Goal: Task Accomplishment & Management: Use online tool/utility

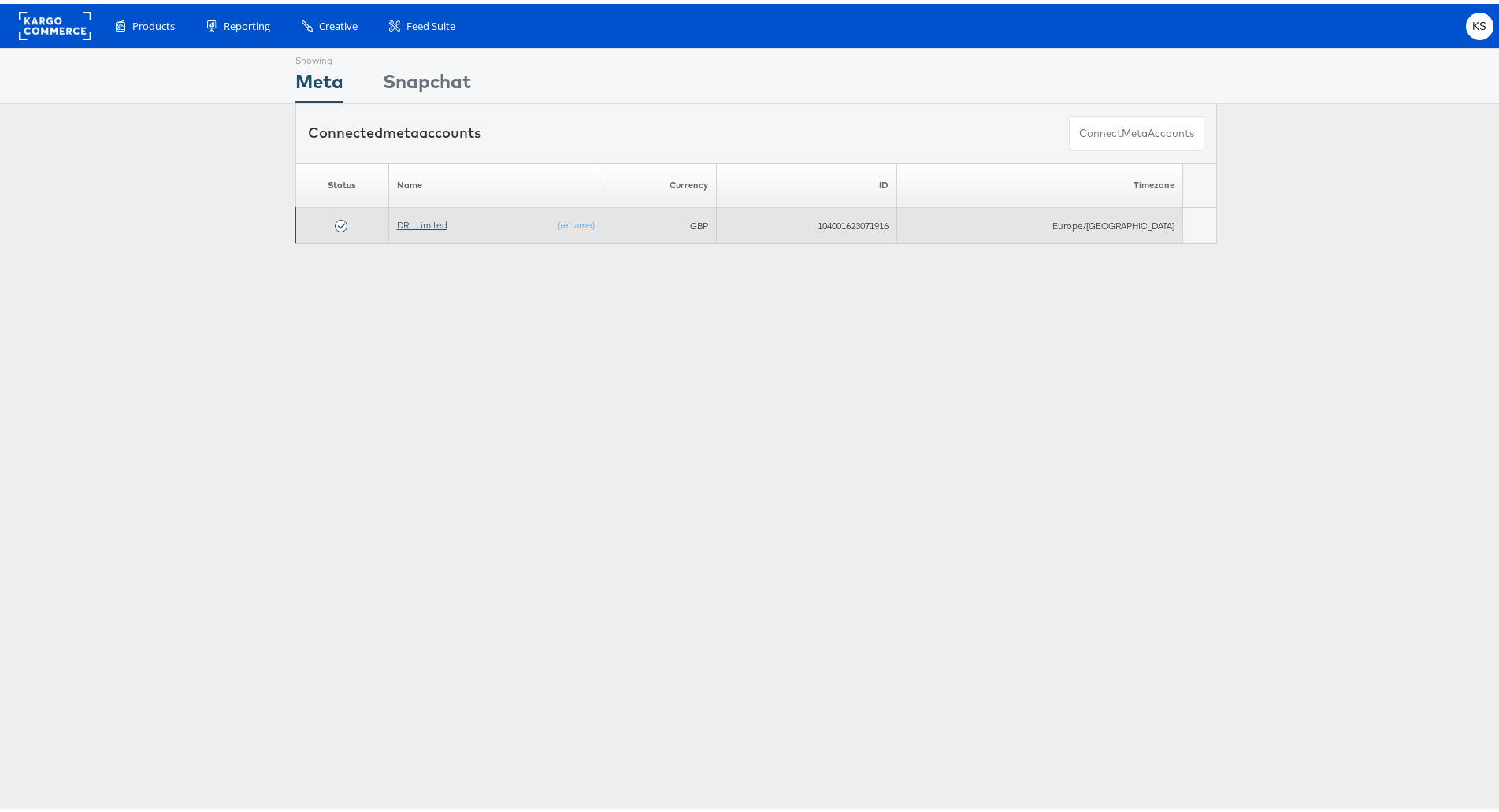
click at [445, 215] on link "DRL Limited" at bounding box center [422, 221] width 50 height 11
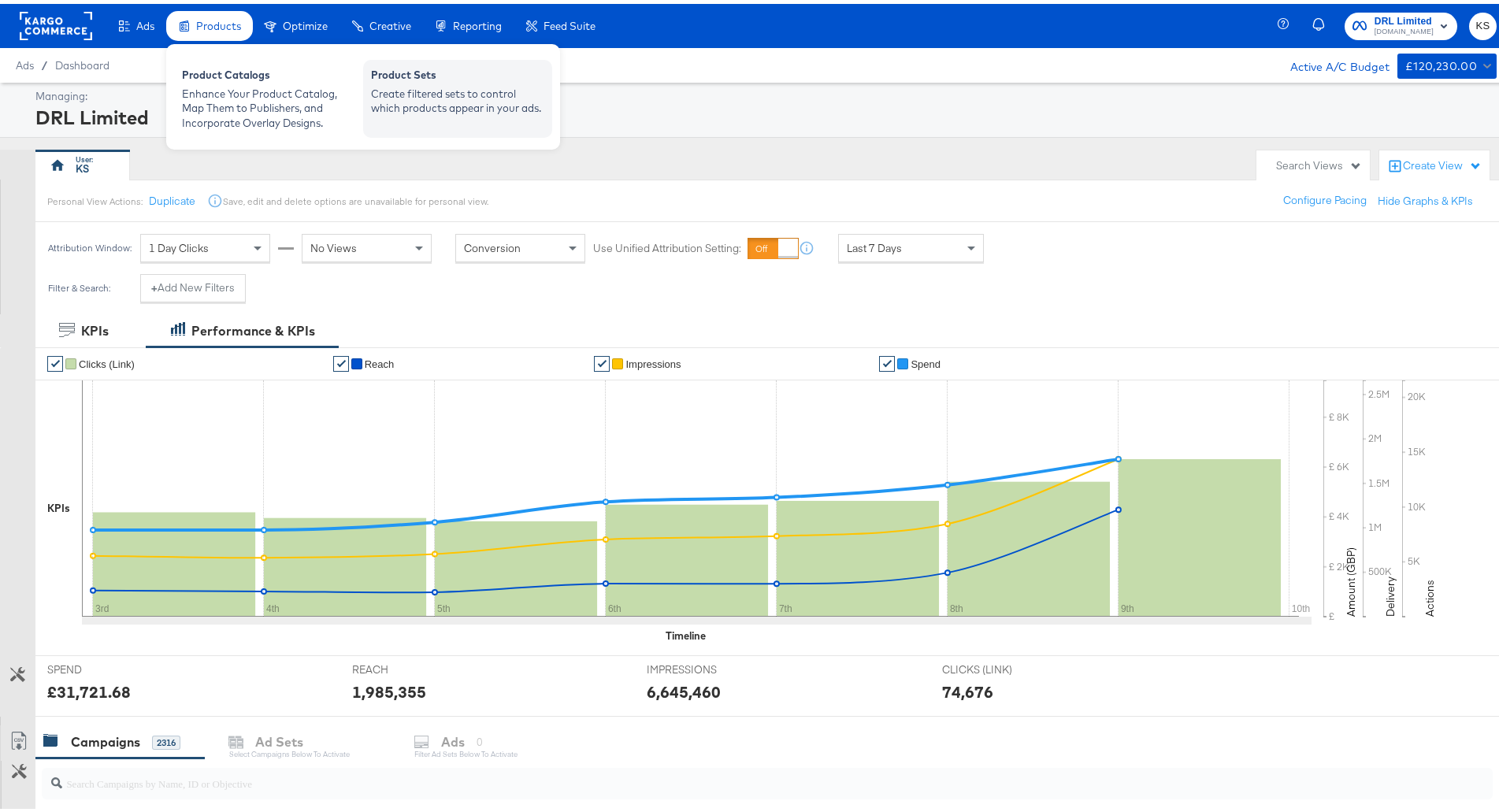
click at [411, 102] on div "Create filtered sets to control which products appear in your ads." at bounding box center [457, 97] width 173 height 29
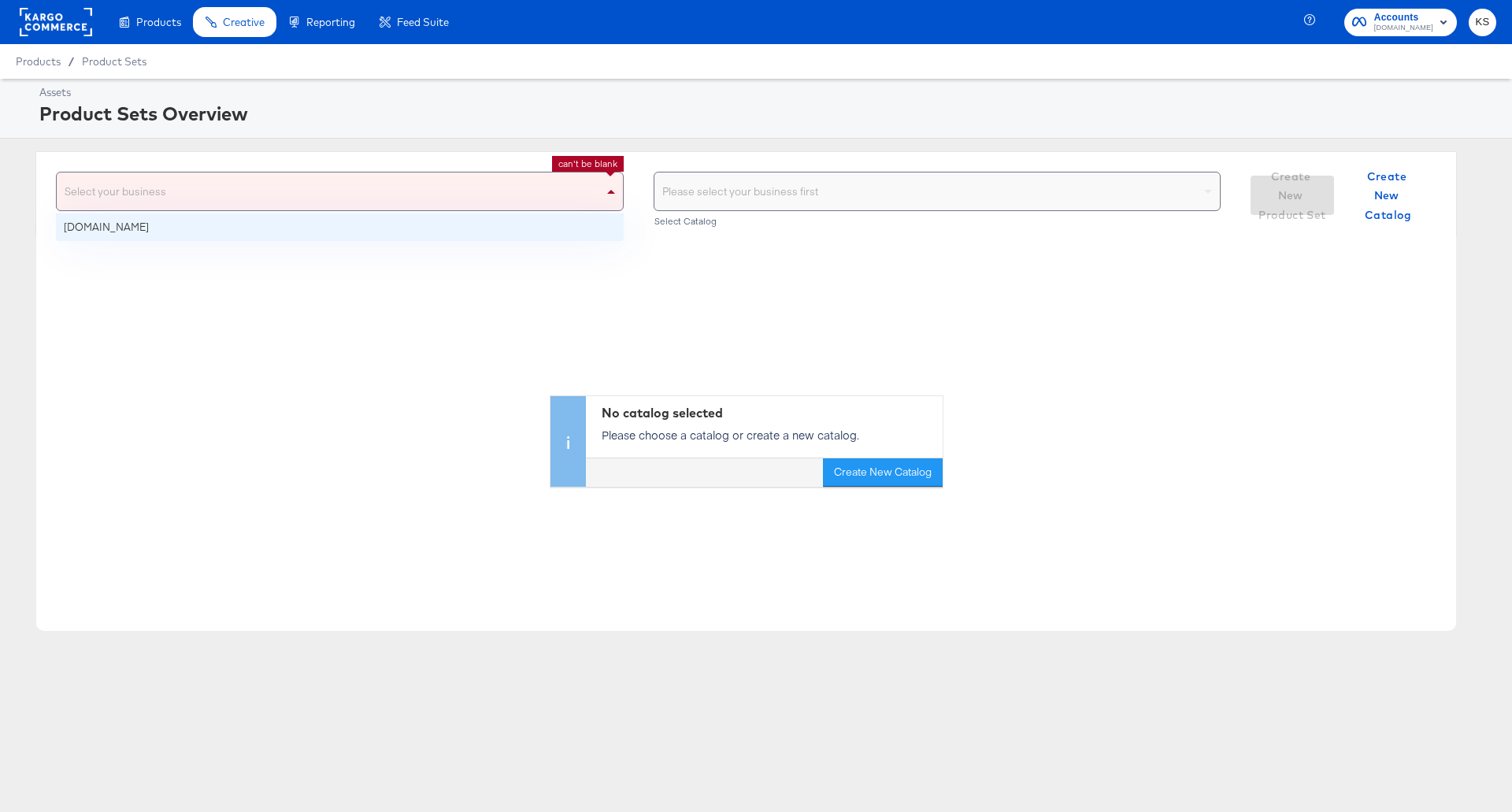
click at [526, 206] on div "Select your business" at bounding box center [340, 191] width 567 height 38
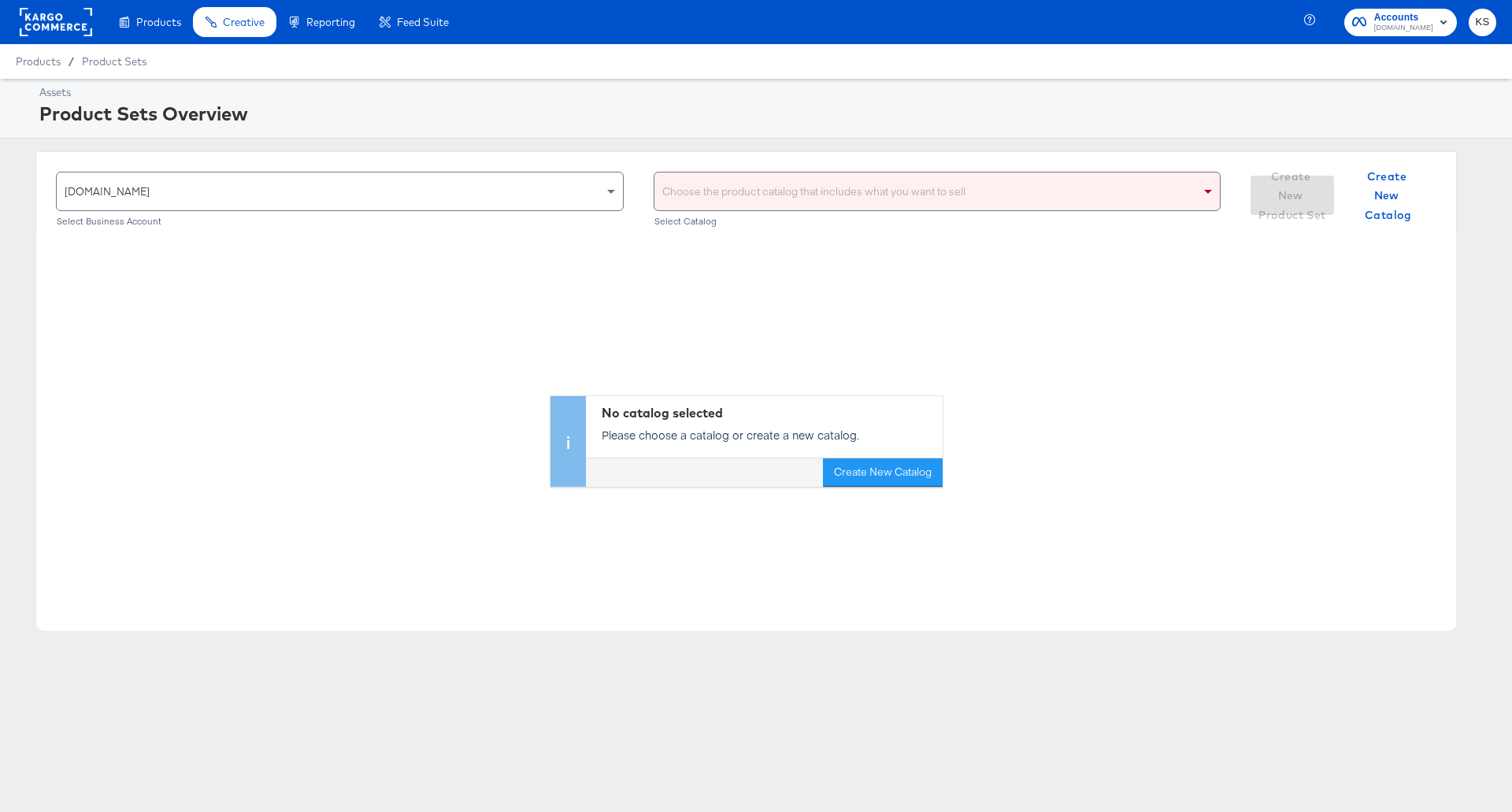
click at [767, 207] on div "Choose the product catalog that includes what you want to sell" at bounding box center [938, 191] width 567 height 38
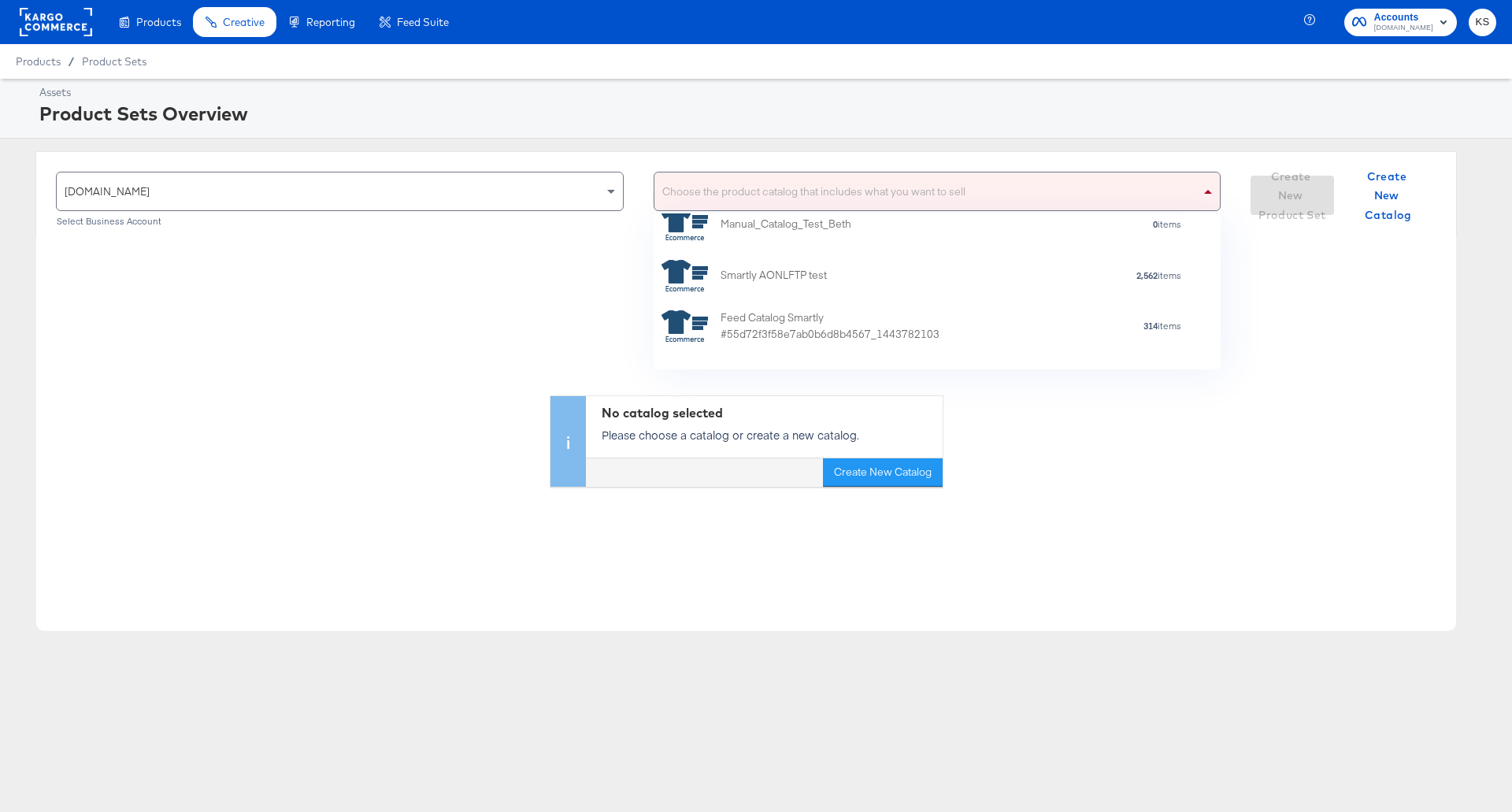
scroll to position [1024, 0]
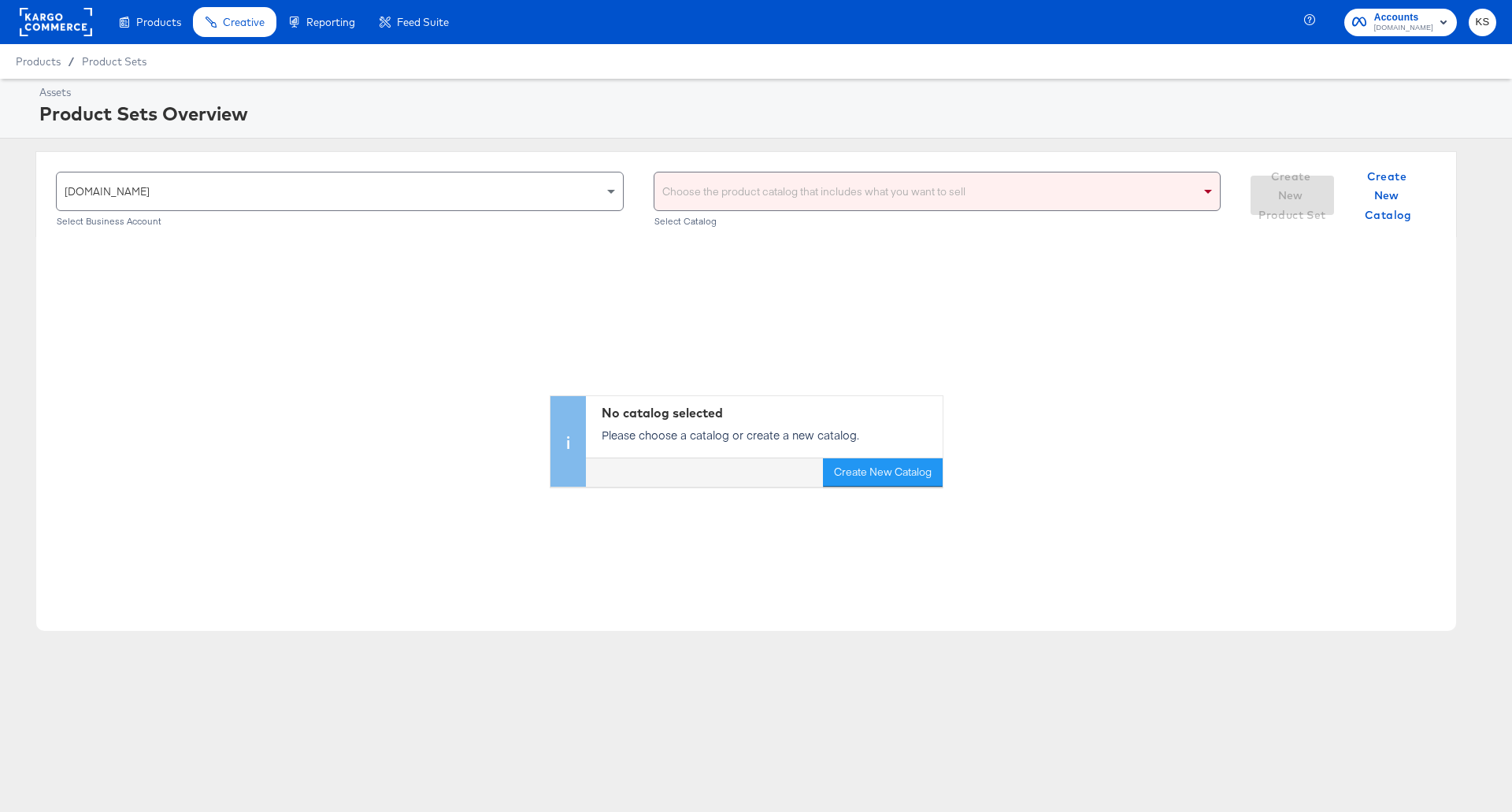
click at [1222, 255] on div "No catalog selected Please choose a catalog or create a new catalog. Create New…" at bounding box center [746, 362] width 1420 height 250
click at [1004, 206] on div "Choose the product catalog that includes what you want to sell" at bounding box center [938, 191] width 567 height 38
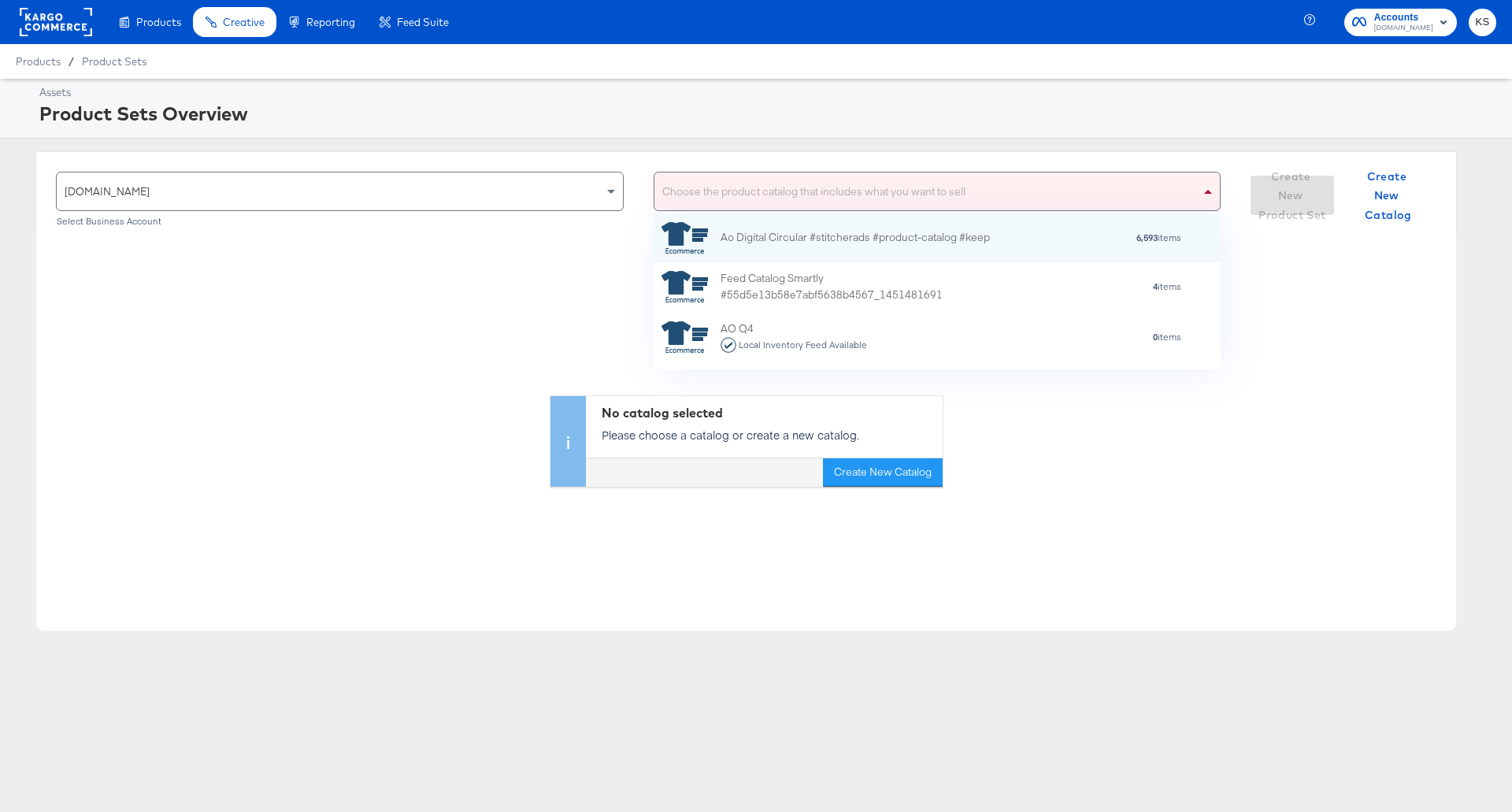
scroll to position [143, 553]
click at [601, 285] on div "No catalog selected Please choose a catalog or create a new catalog. Create New…" at bounding box center [746, 362] width 1420 height 250
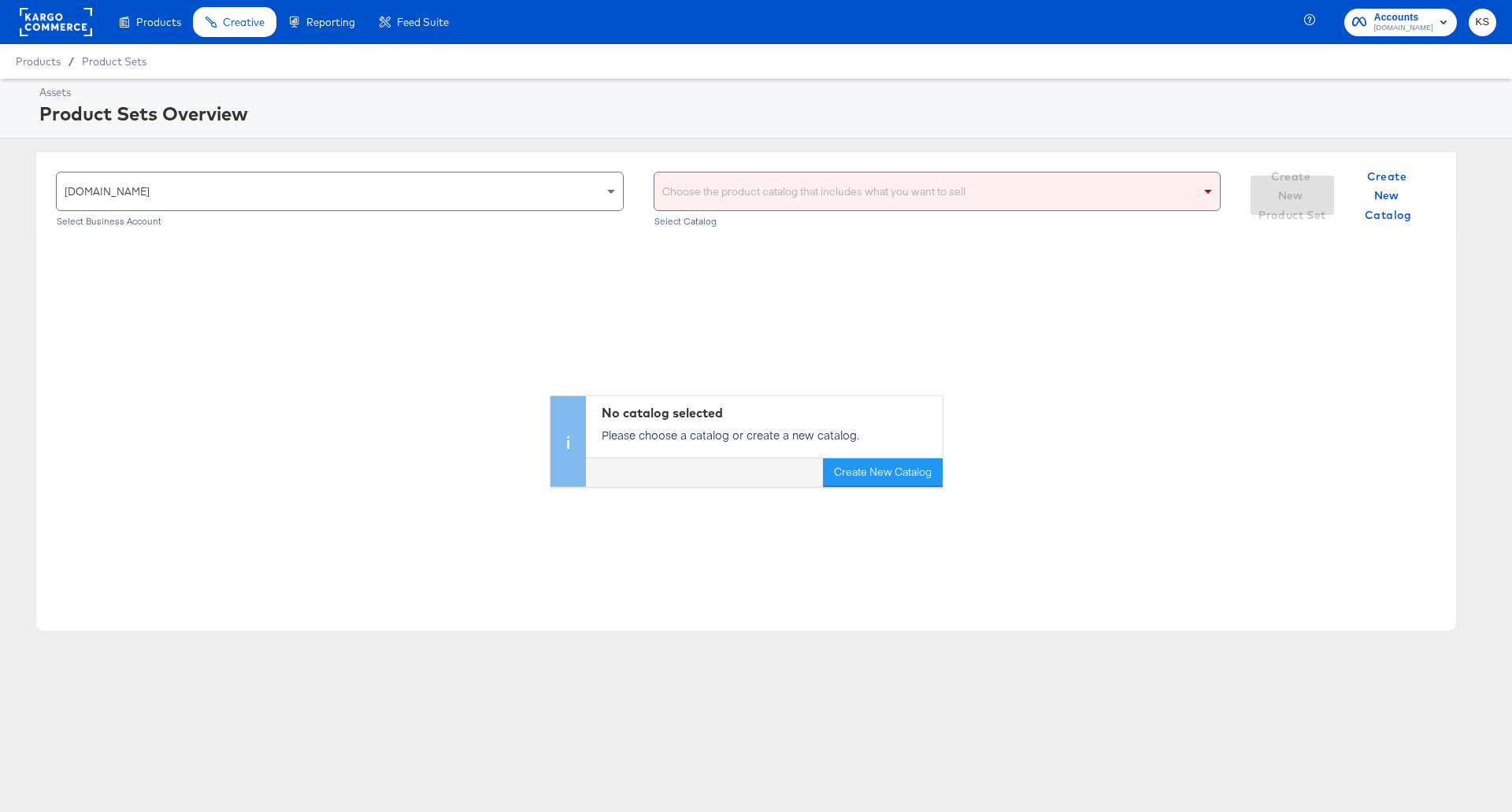
click at [883, 197] on div "Choose the product catalog that includes what you want to sell" at bounding box center [938, 191] width 567 height 38
click at [956, 213] on div "Choose the product catalog that includes what you want to sell Select Catalog" at bounding box center [937, 199] width 568 height 55
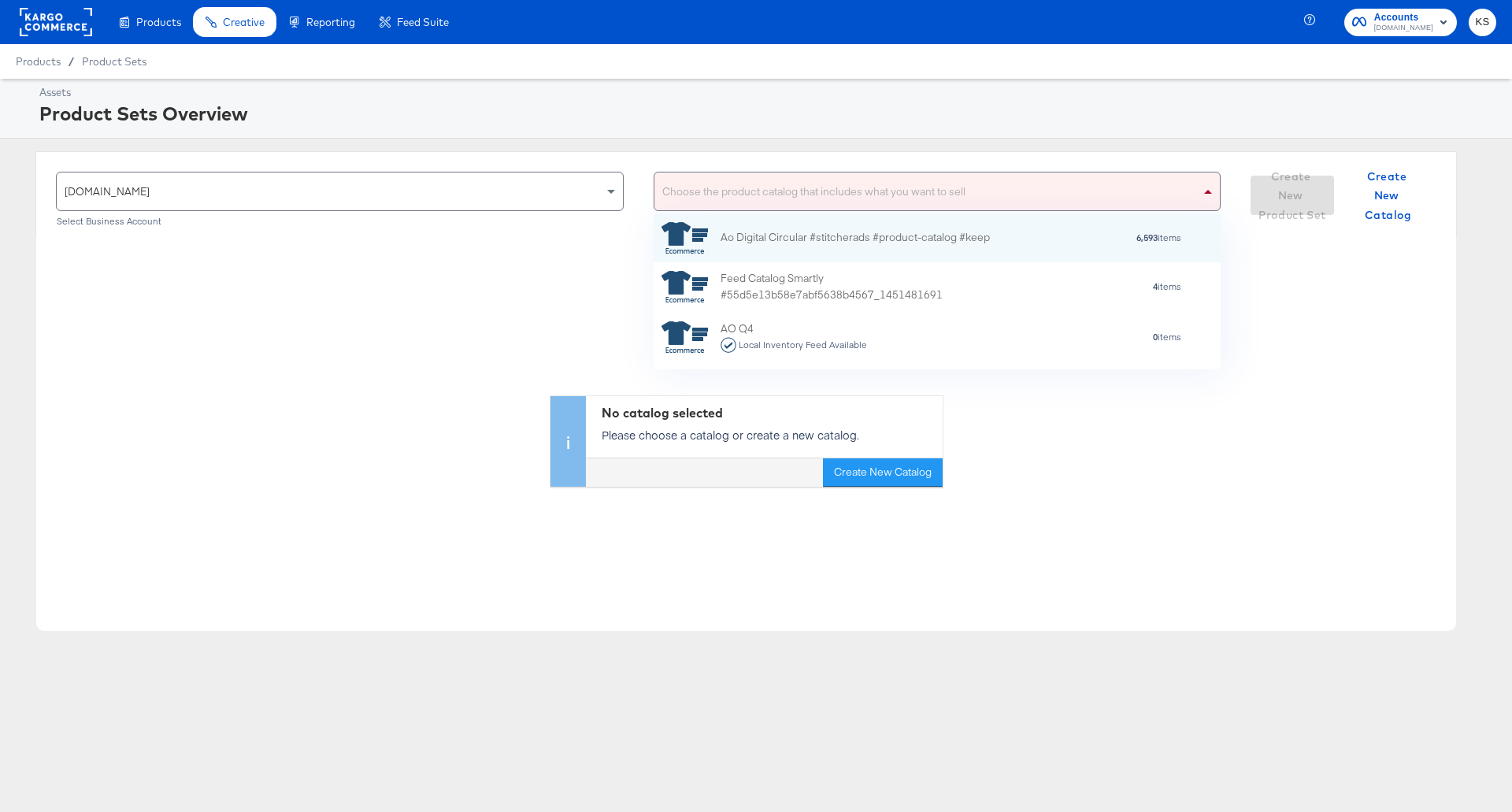
click at [964, 199] on div "Choose the product catalog that includes what you want to sell" at bounding box center [938, 191] width 567 height 38
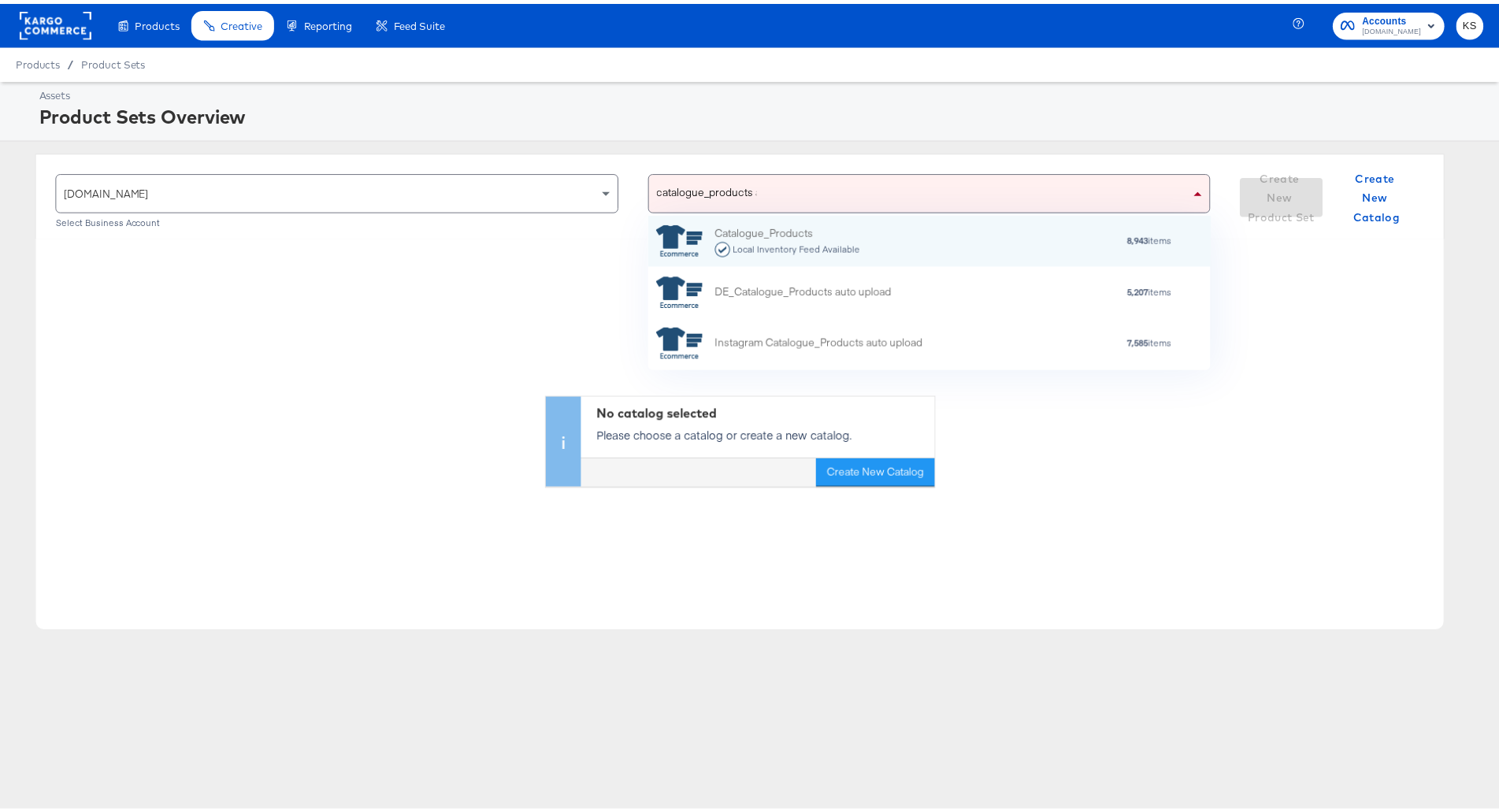
scroll to position [140, 554]
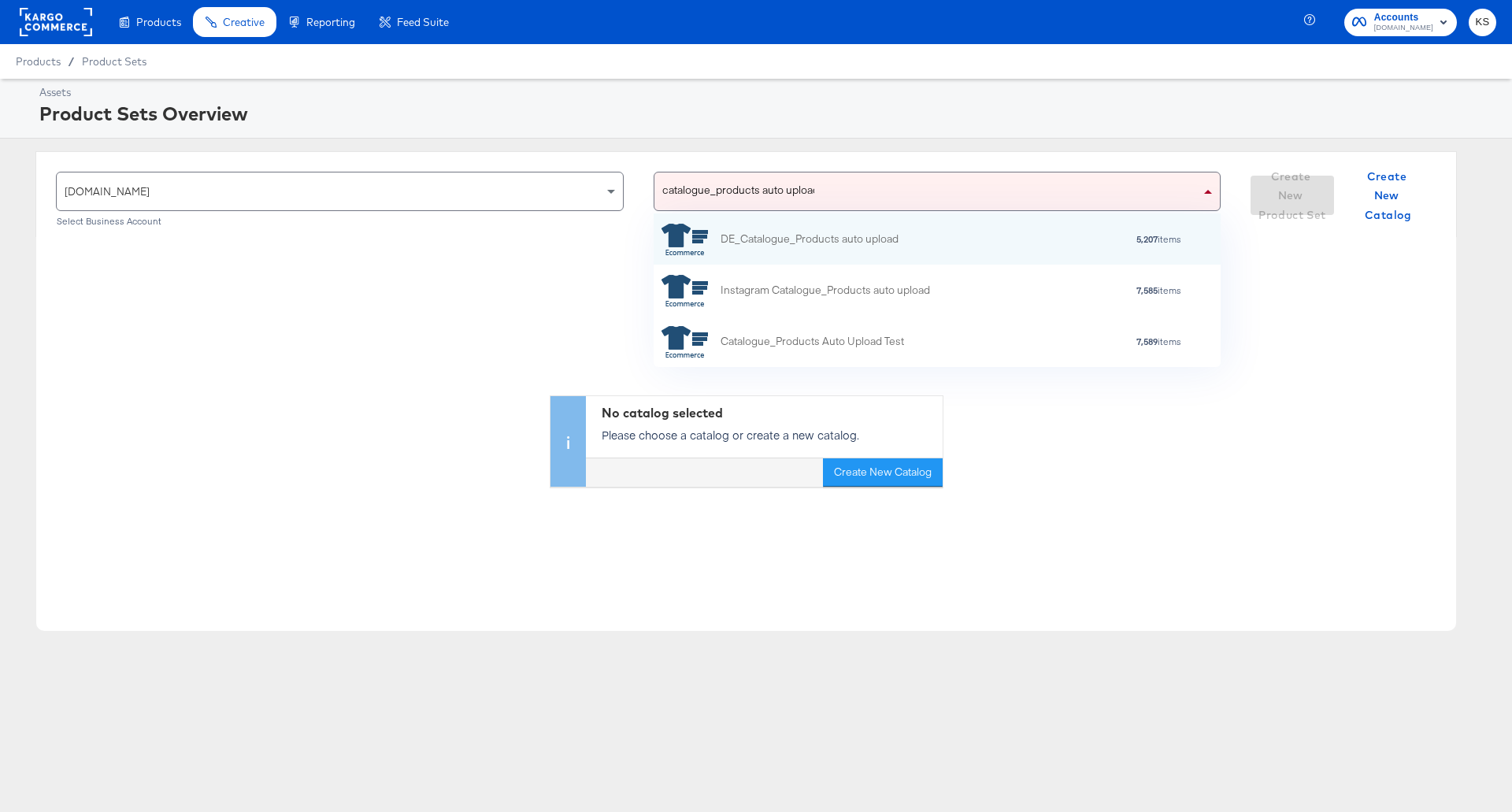
type input "catalogue_products auto upload"
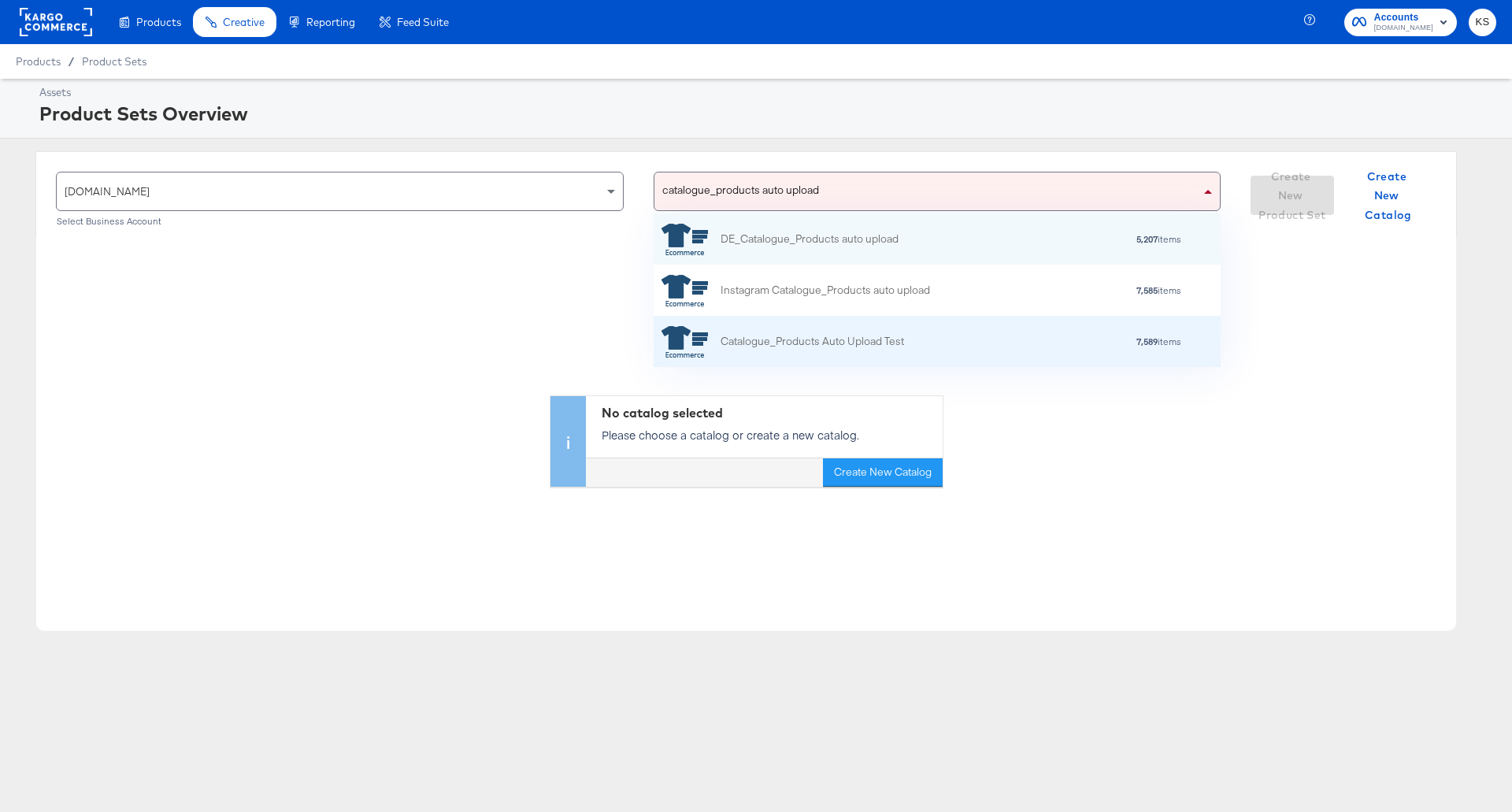
click at [854, 348] on div "Catalogue_Products Auto Upload Test" at bounding box center [812, 341] width 184 height 17
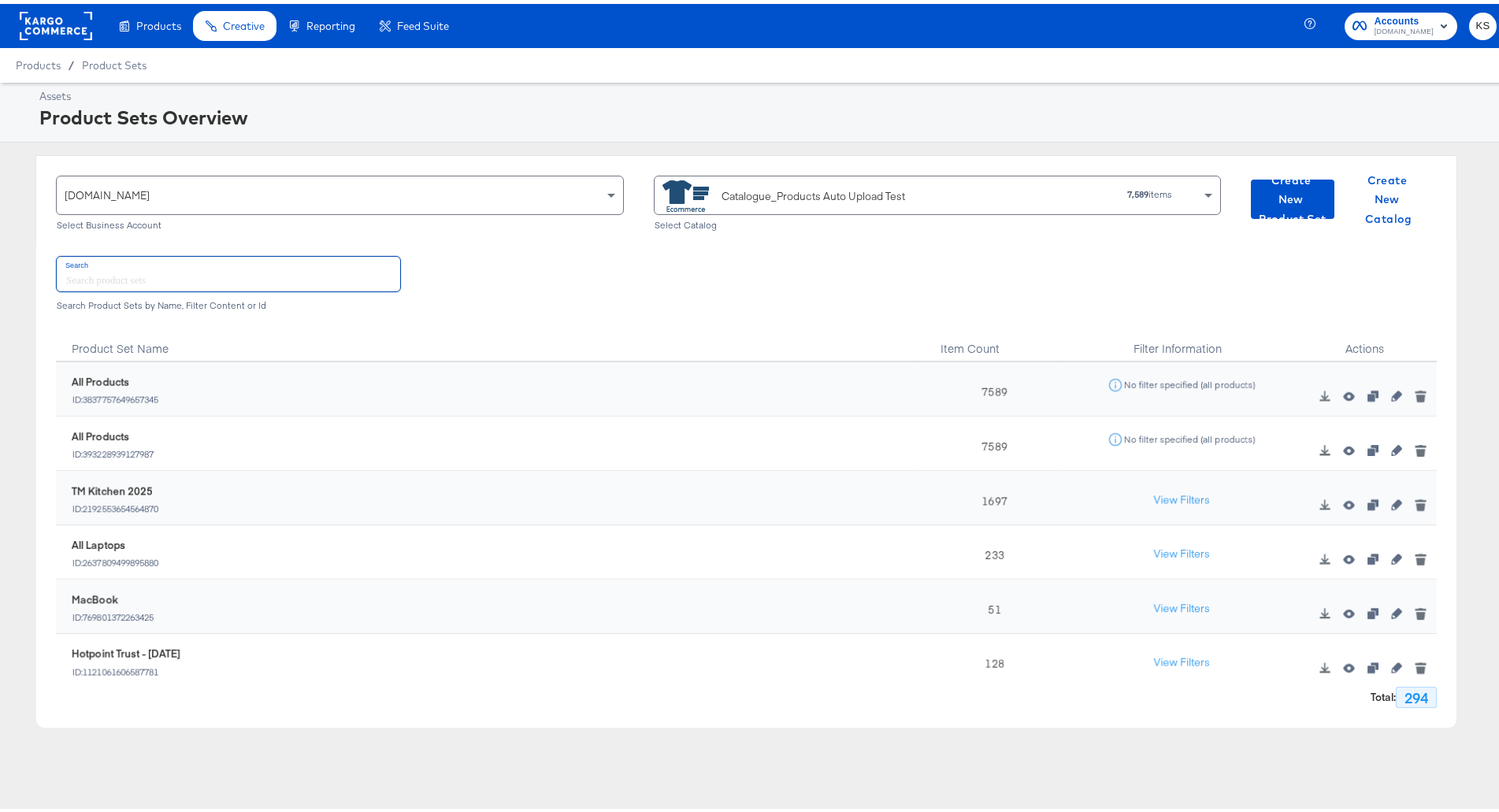
click at [271, 258] on input "text" at bounding box center [228, 269] width 343 height 34
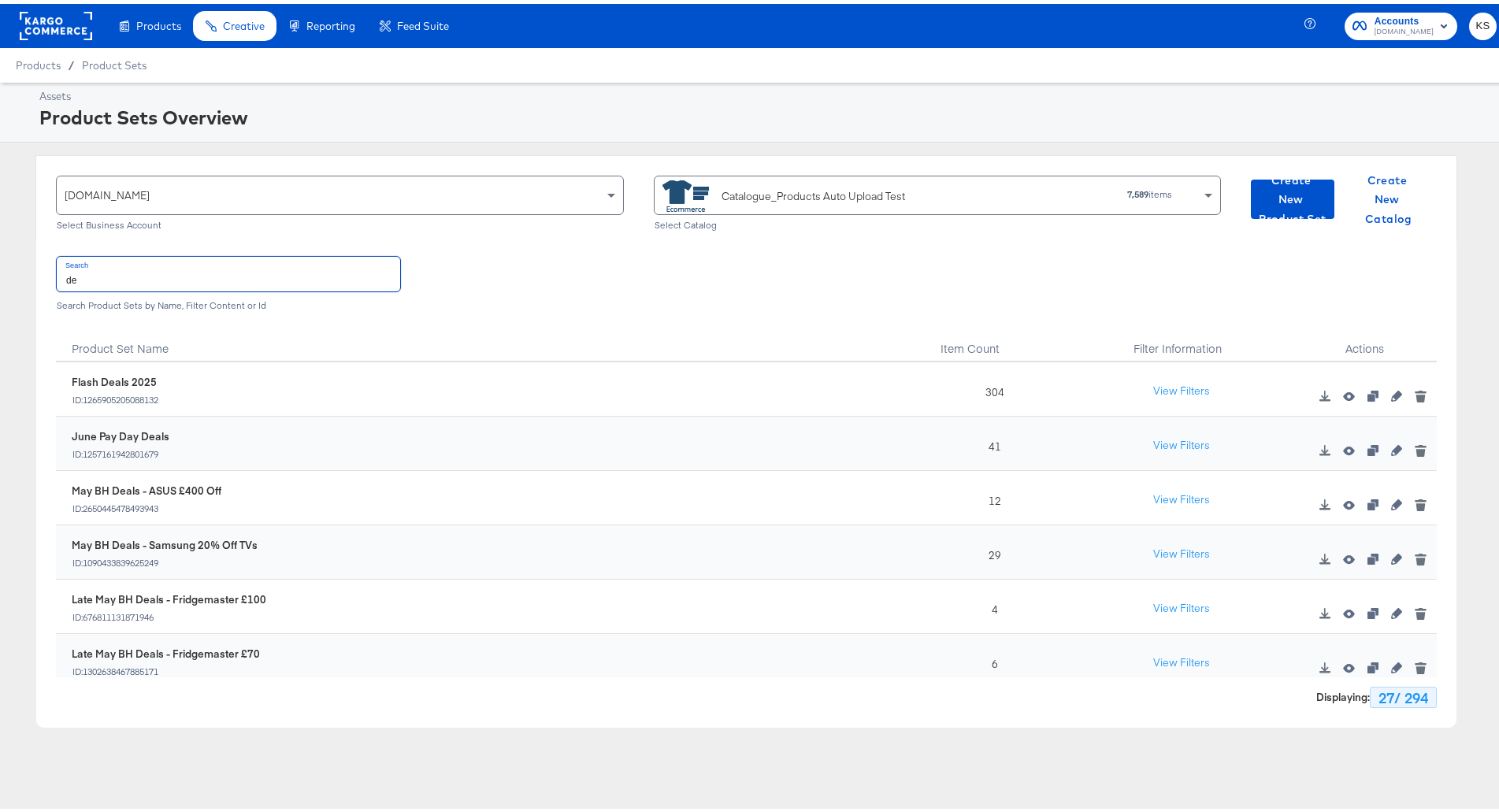
type input "d"
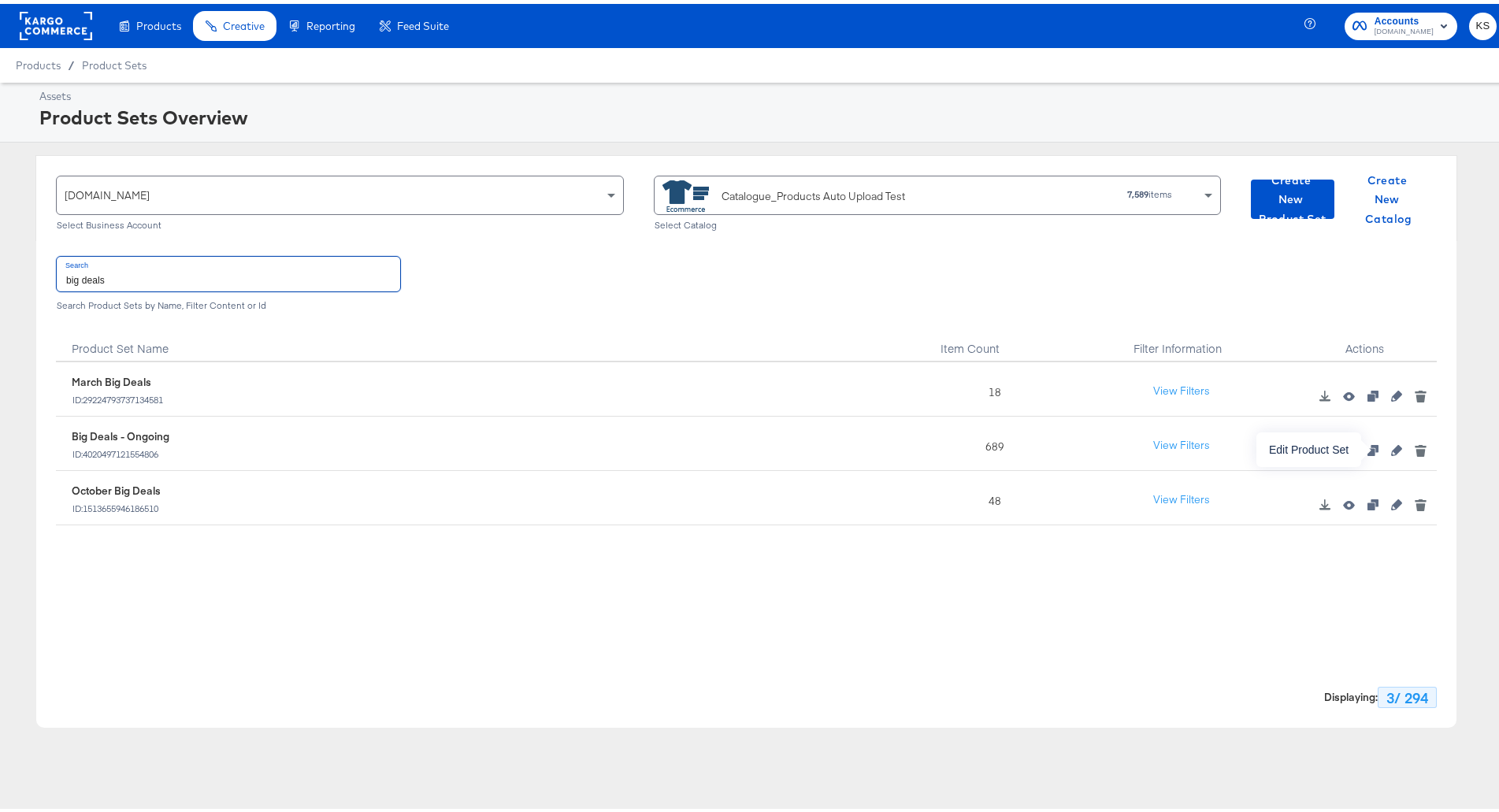
type input "big deals"
click at [1391, 452] on icon "button" at bounding box center [1397, 447] width 11 height 11
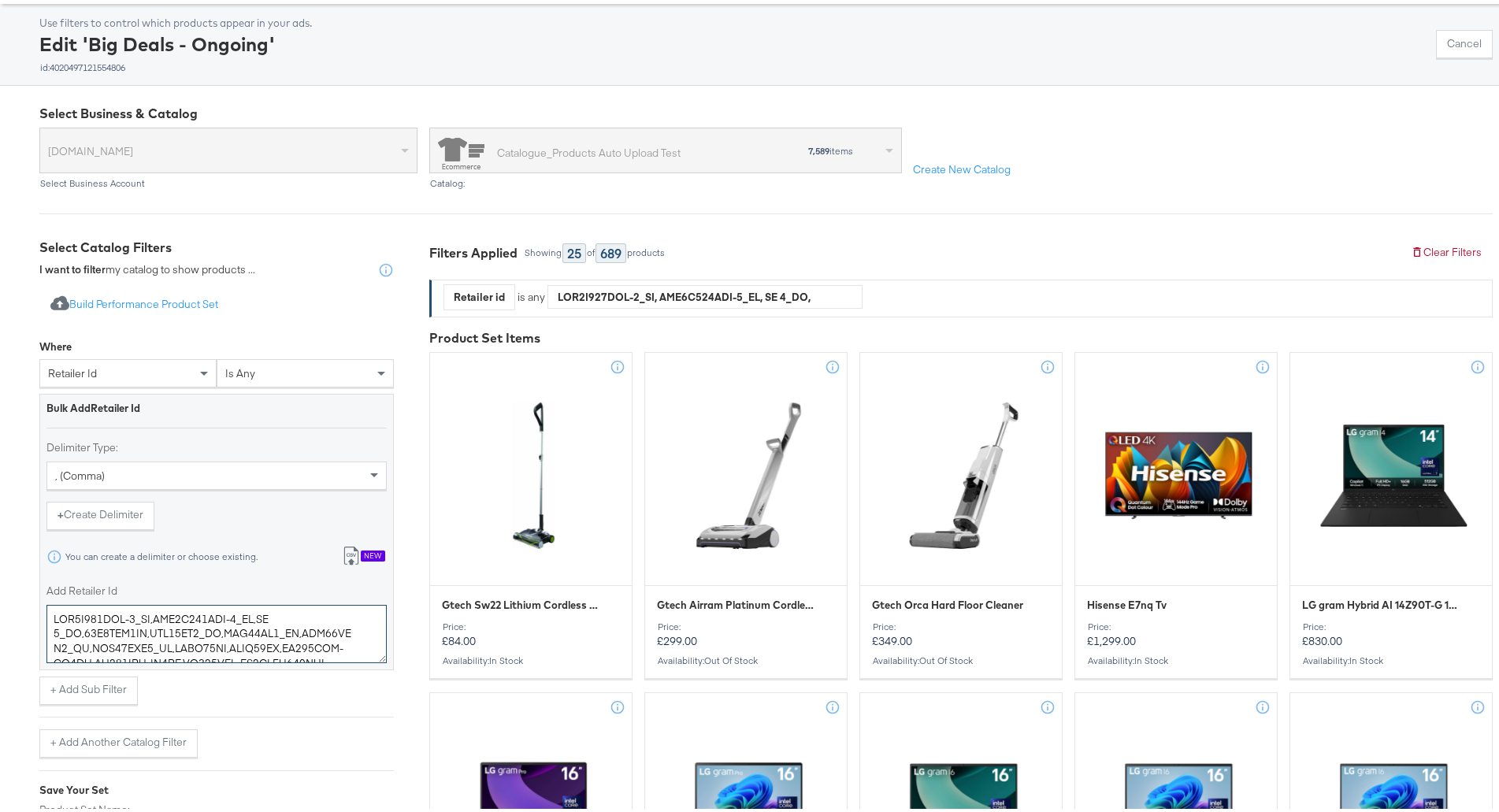
drag, startPoint x: 318, startPoint y: 655, endPoint x: -290, endPoint y: 306, distance: 701.0
click at [0, 306] on html "Products Products Product Catalogs Enhance Your Product Catalog, Map Them to Pu…" at bounding box center [756, 327] width 1512 height 812
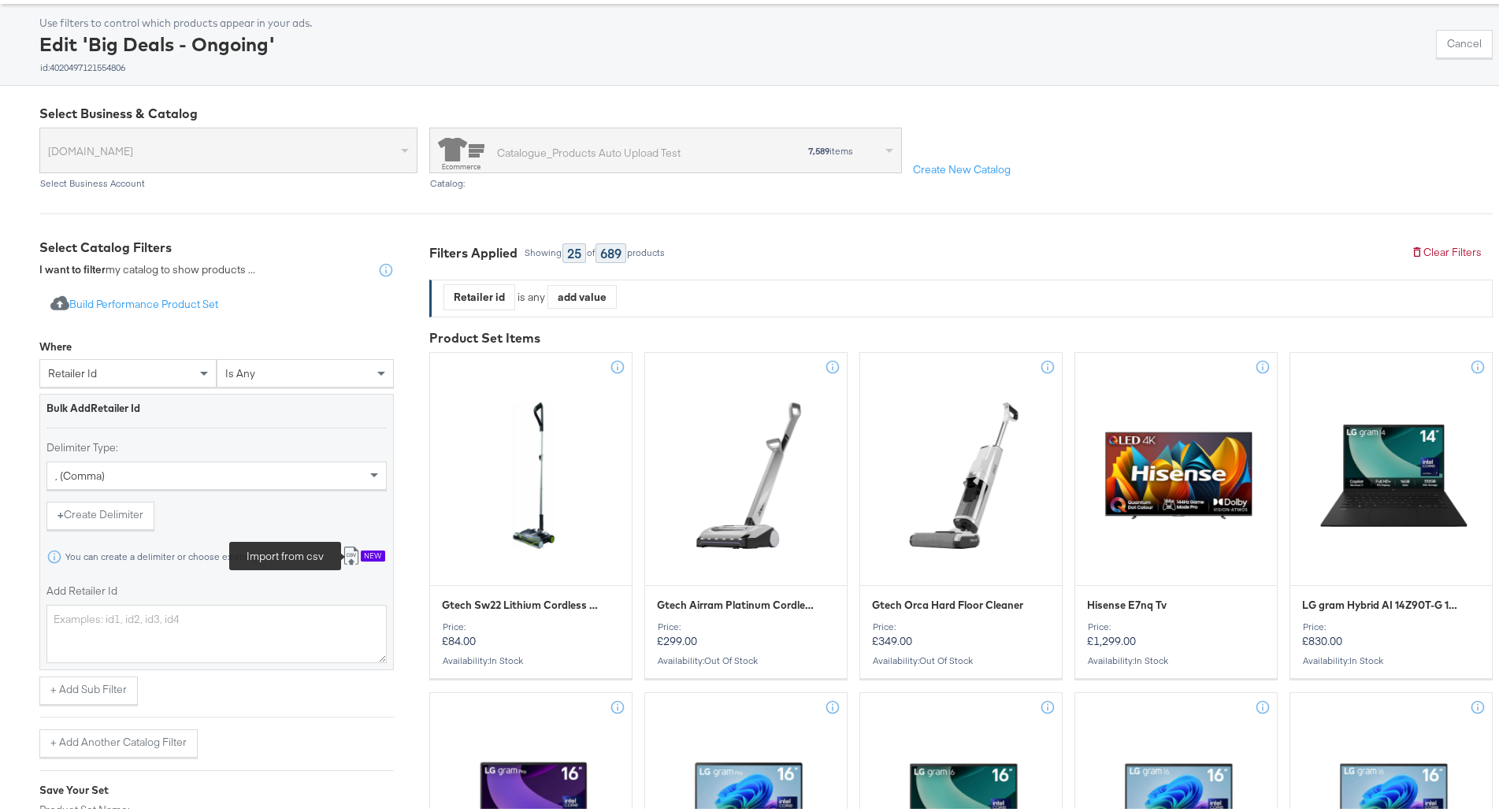
click at [357, 549] on icon at bounding box center [350, 552] width 19 height 19
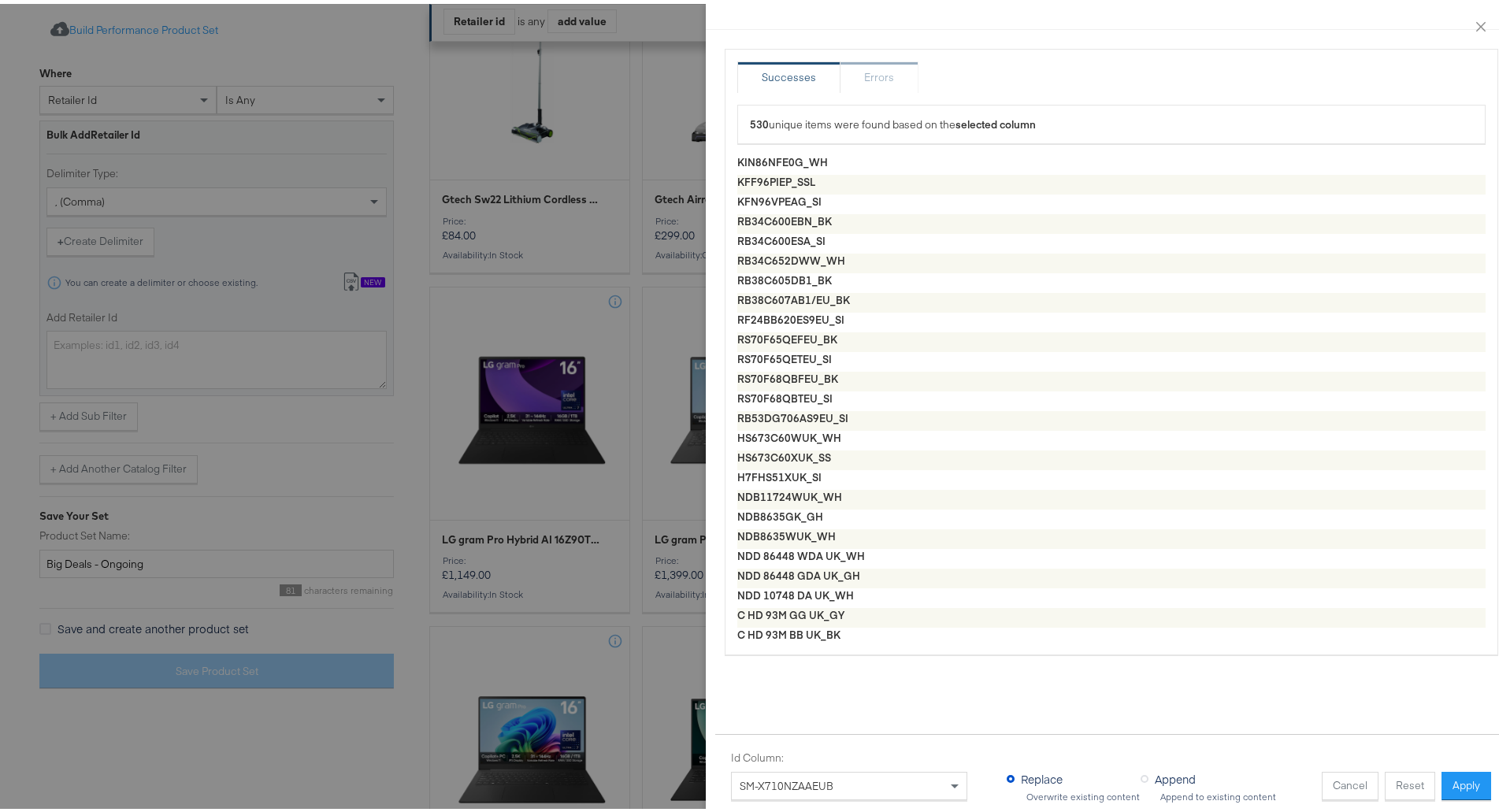
scroll to position [9948, 0]
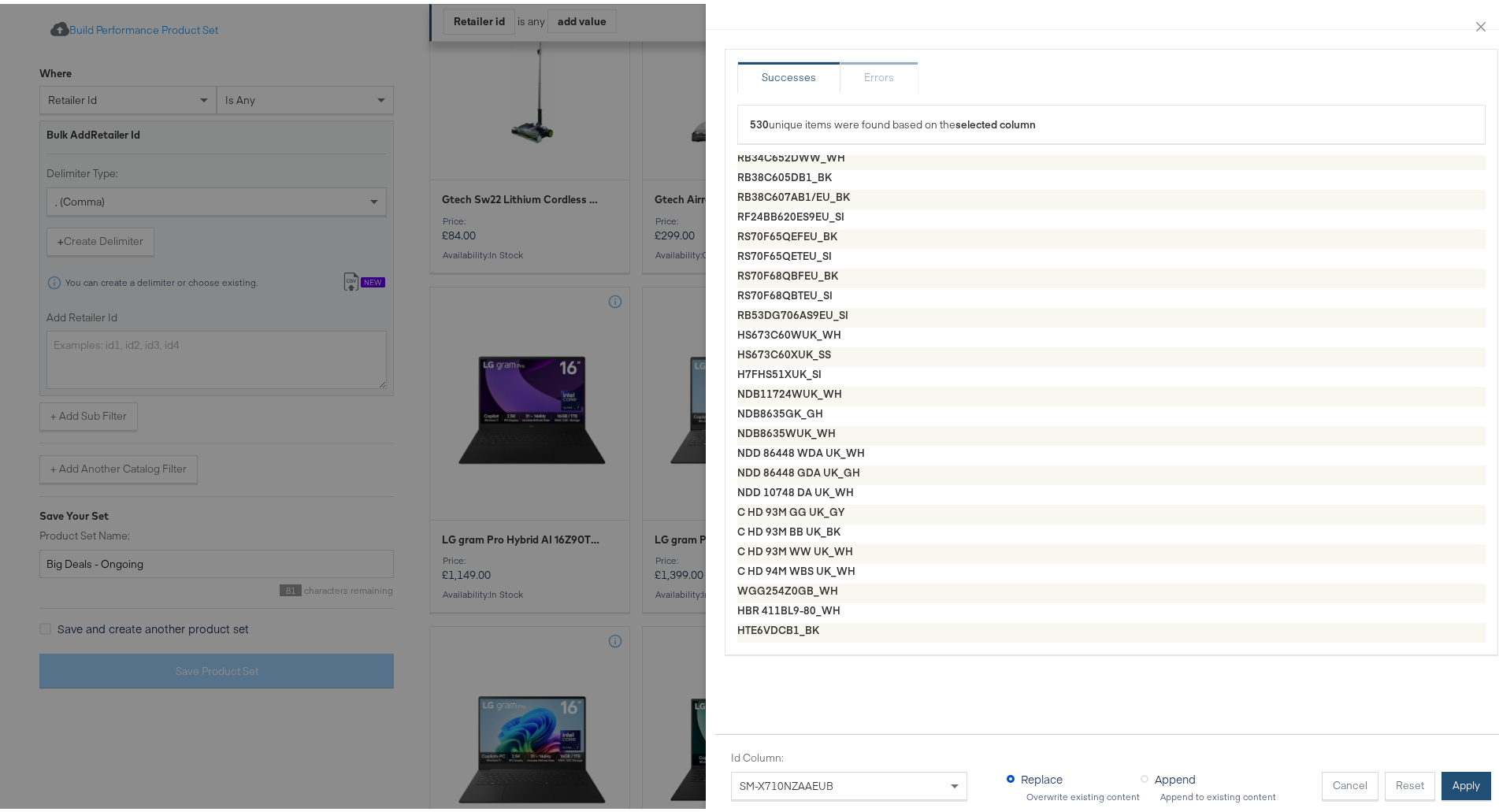
click at [1443, 778] on button "Apply" at bounding box center [1466, 782] width 49 height 28
type textarea "SM-X710NZEAEUB,SM-X710NZEEEUB,SM-X710NZAEEUB,PA247CV,PA248QV,MB166C,XG32UQ,VG27…"
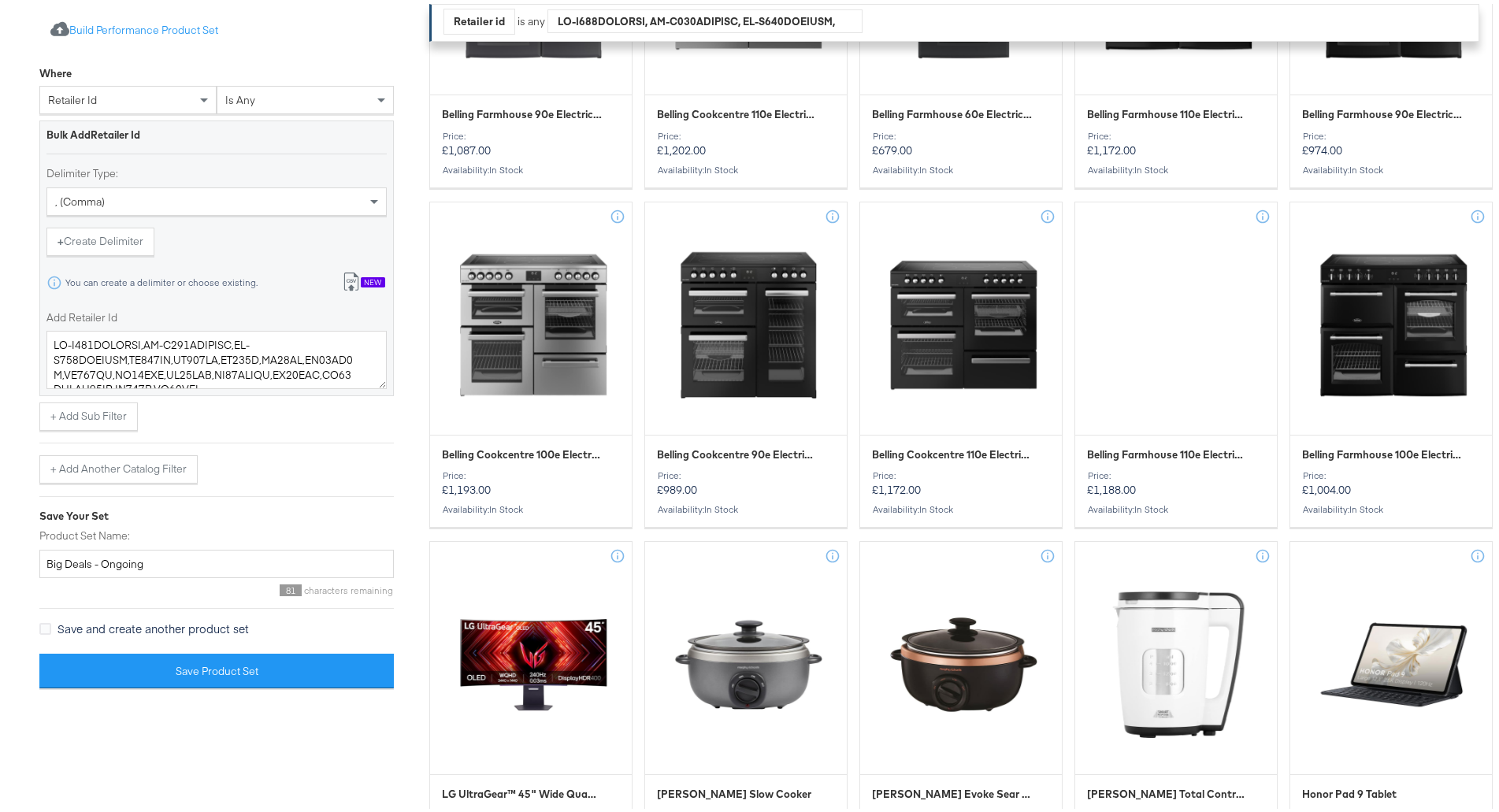
scroll to position [1811, 0]
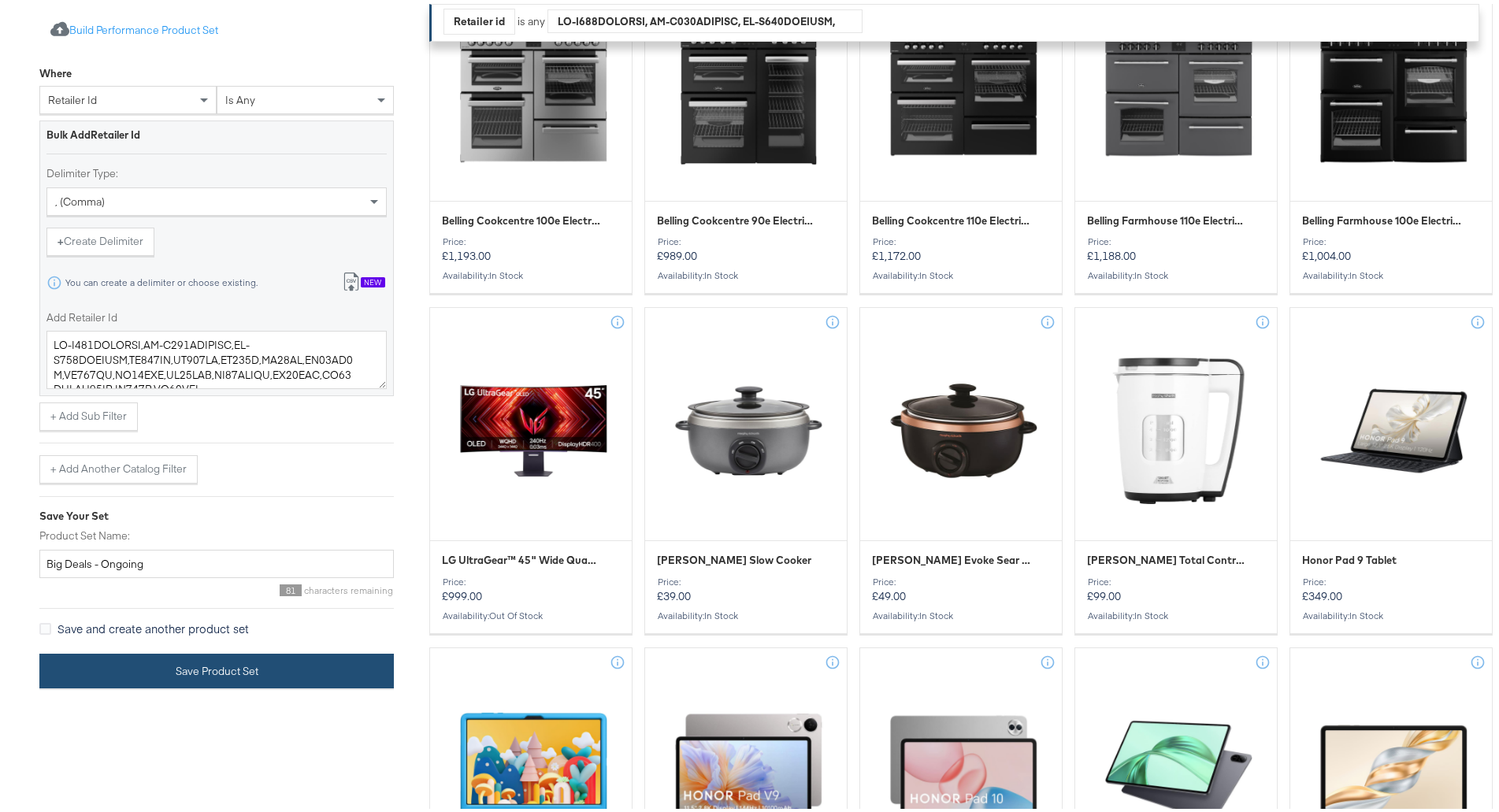
click at [284, 671] on button "Save Product Set" at bounding box center [217, 667] width 355 height 35
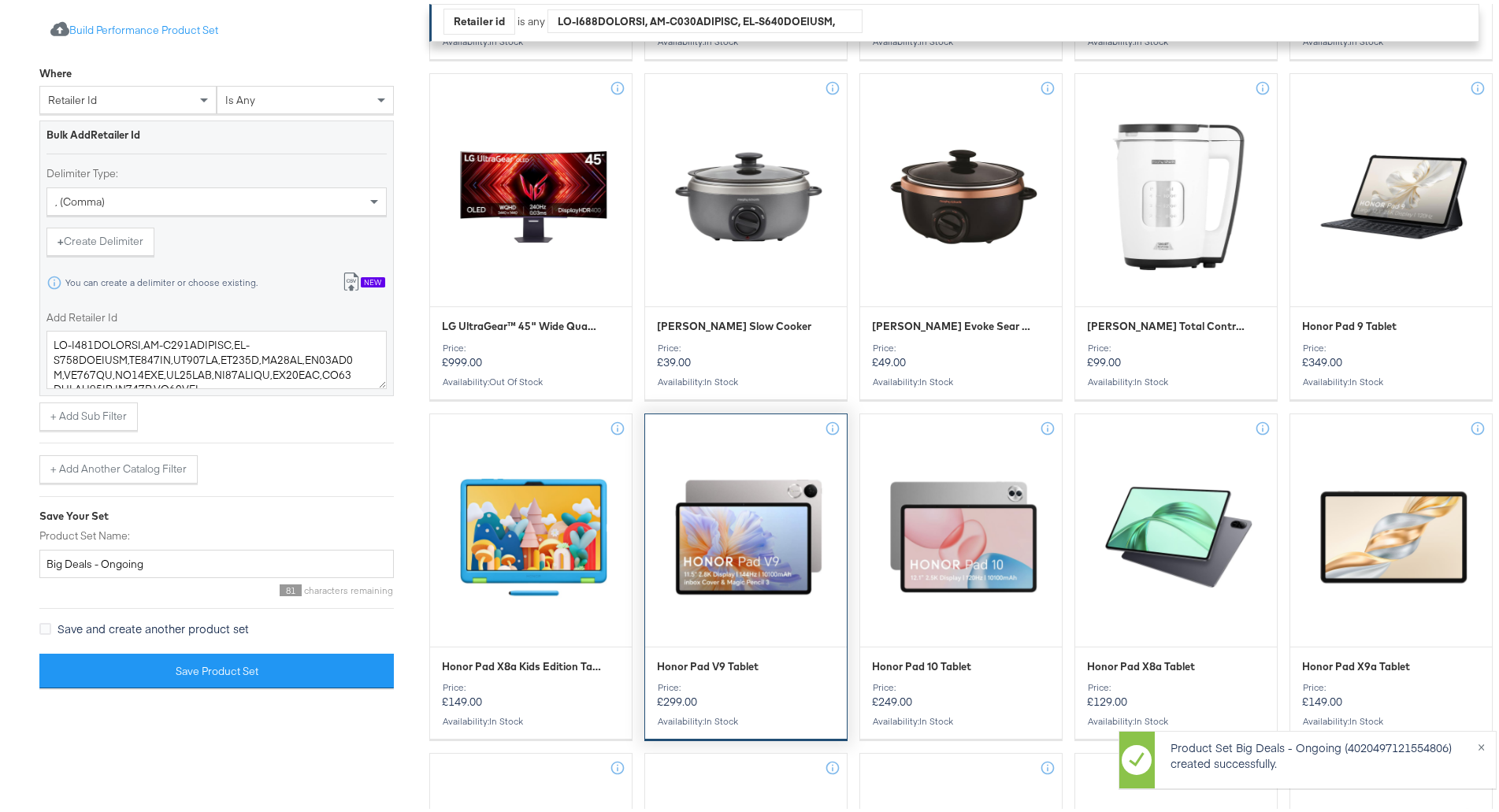
scroll to position [2048, 0]
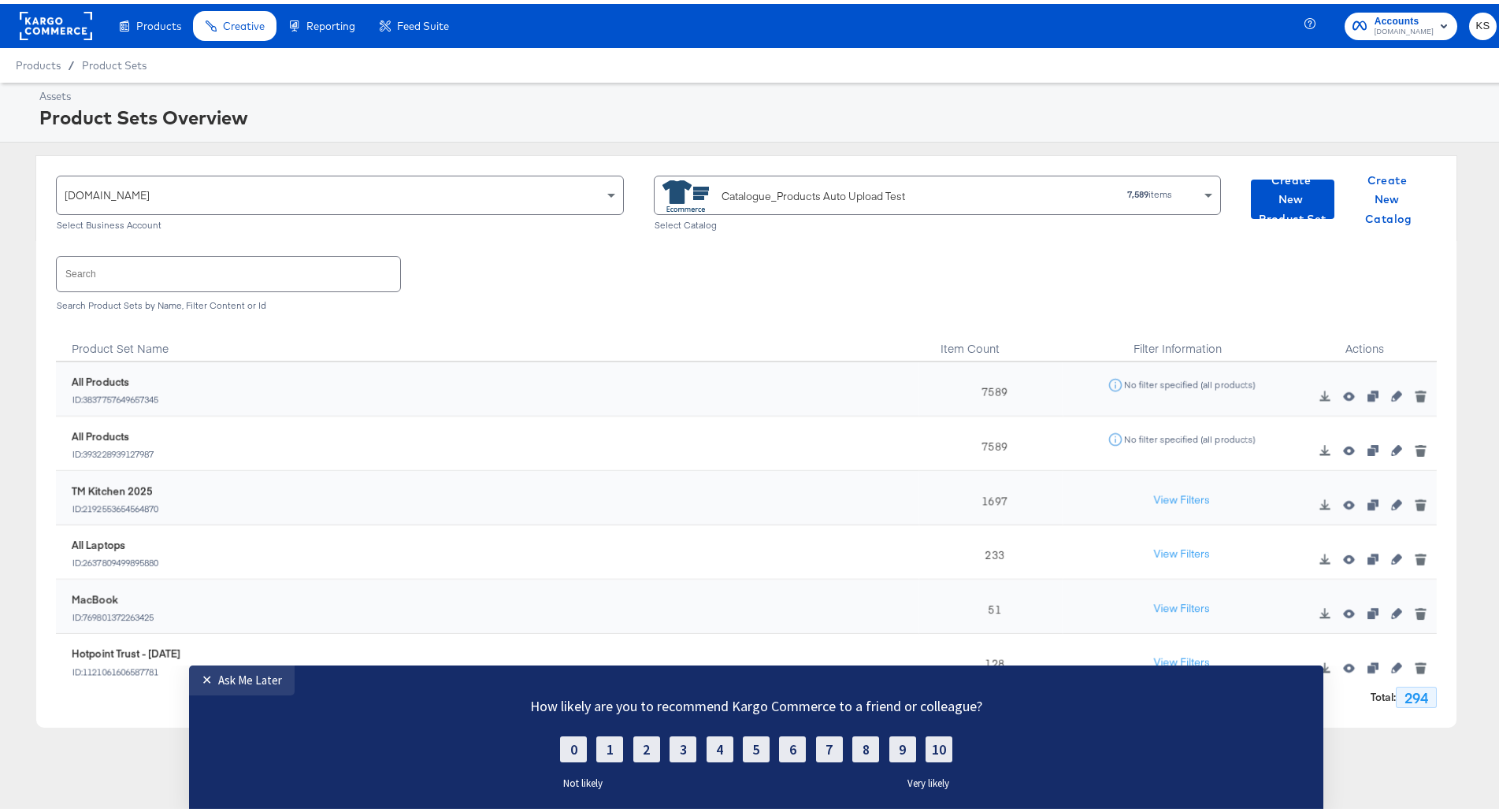
click at [862, 195] on div "Catalogue_Products Auto Upload Test" at bounding box center [813, 192] width 184 height 17
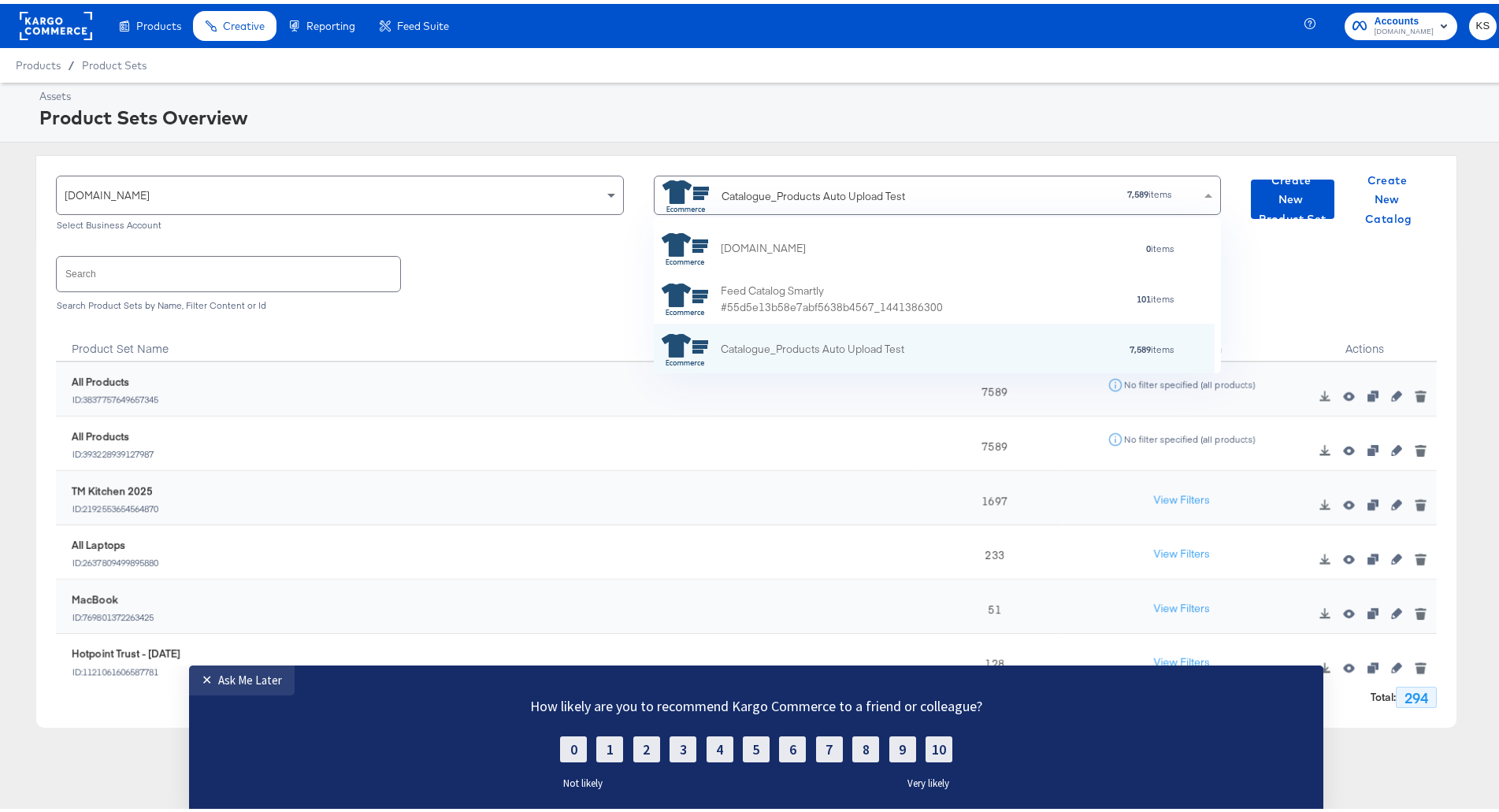
click at [431, 252] on div "Search Search Product Sets by Name, Filter Content or Id" at bounding box center [746, 278] width 1381 height 81
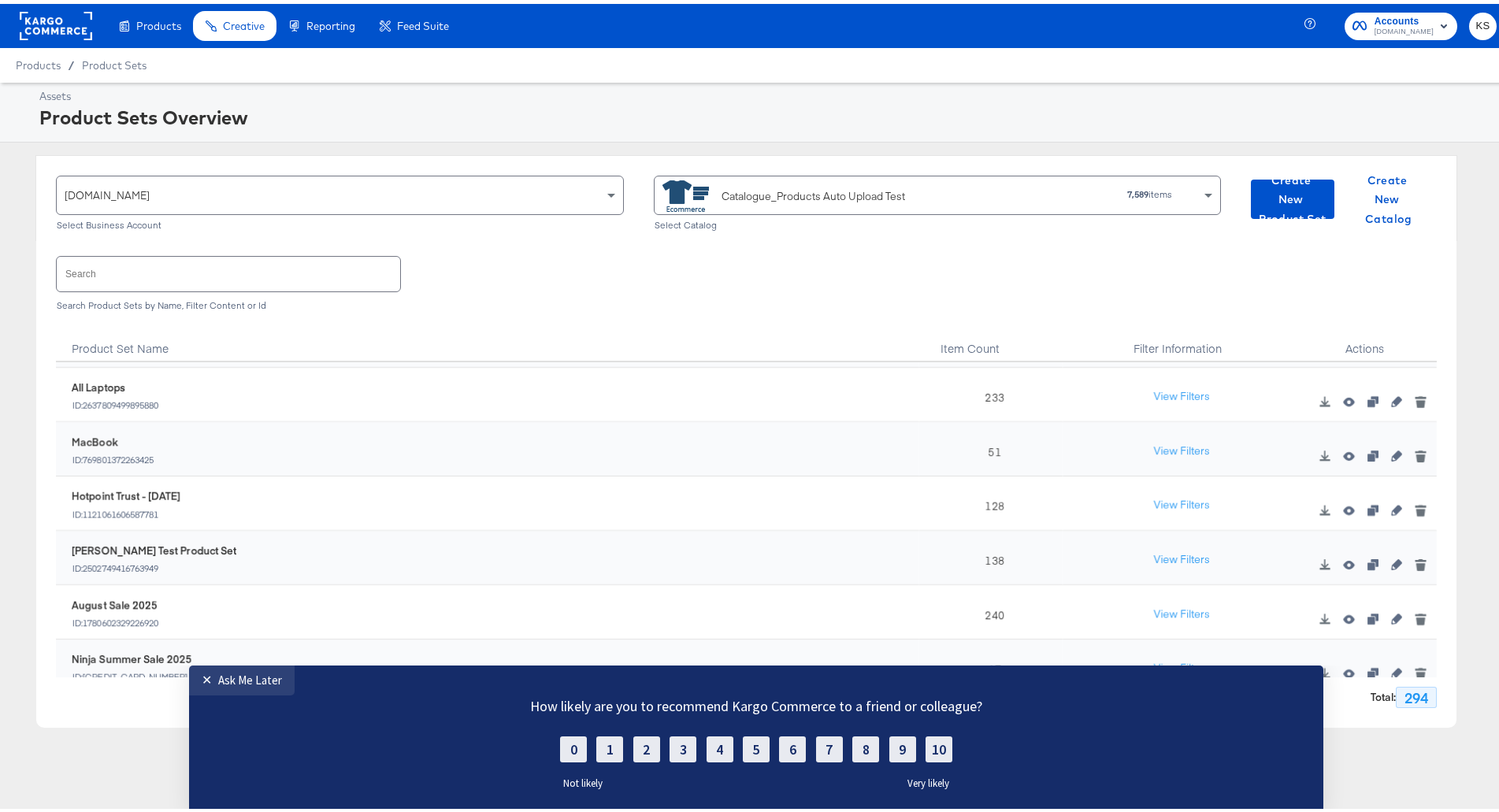
scroll to position [237, 0]
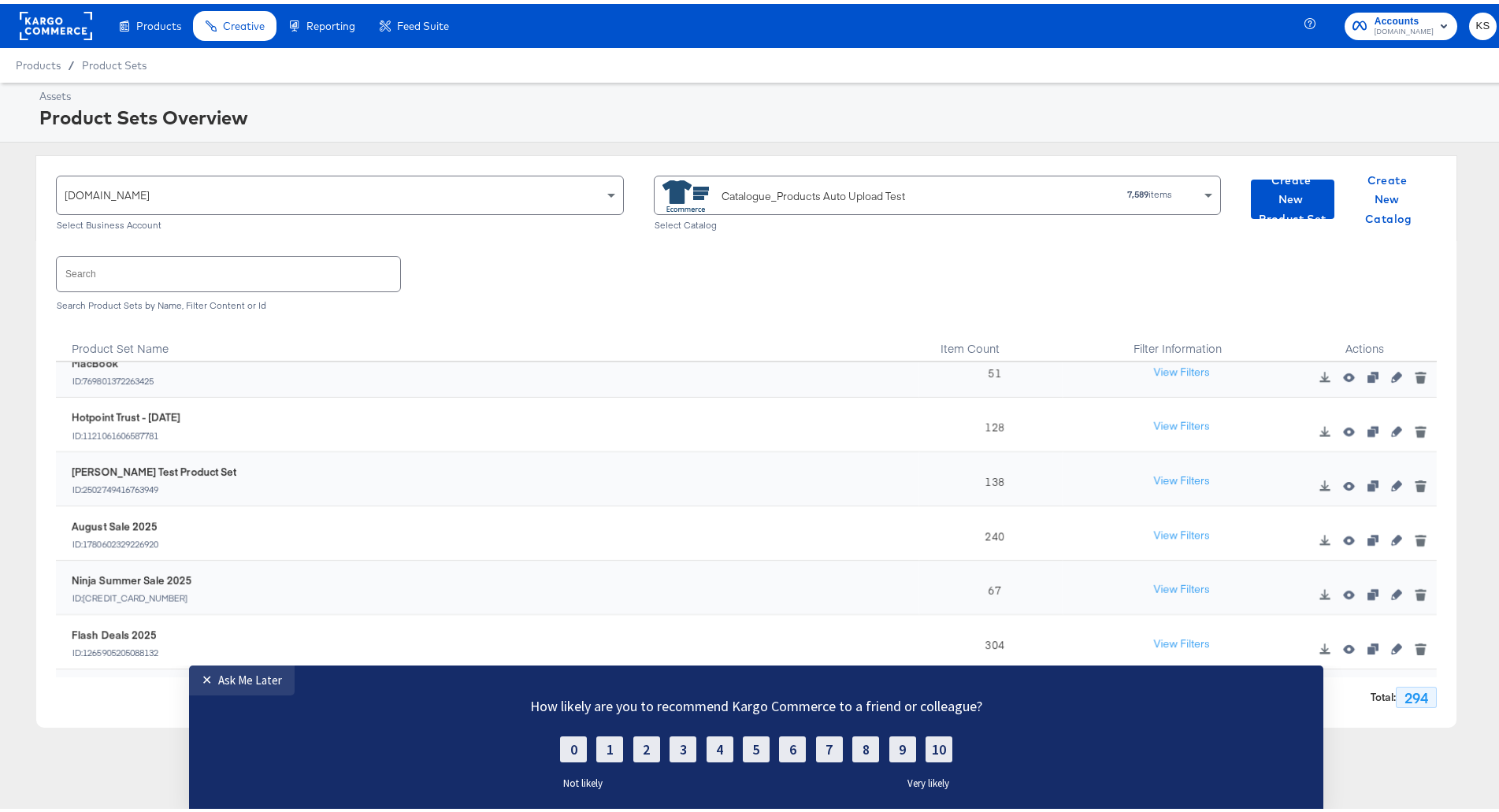
click at [251, 282] on input "text" at bounding box center [228, 269] width 343 height 34
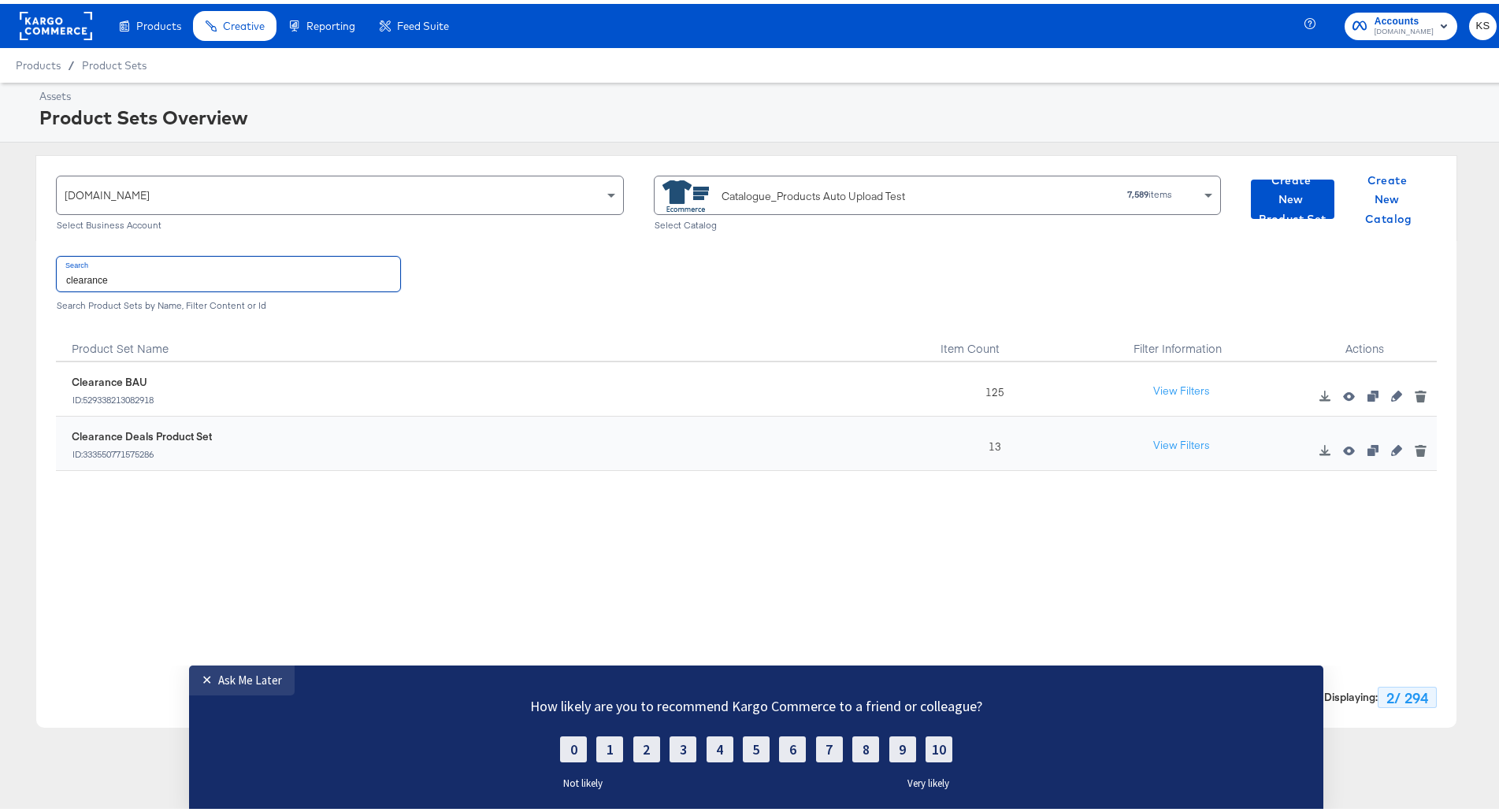
type input "clearance"
click at [308, 526] on div "529338213082918 Clearance BAU ID: 529338213082918 125 View Filters 333550771575…" at bounding box center [746, 515] width 1381 height 315
drag, startPoint x: 1043, startPoint y: 312, endPoint x: 1256, endPoint y: 387, distance: 225.8
click at [1043, 312] on div "Search clearance Search Product Sets by Name, Filter Content or Id" at bounding box center [746, 278] width 1381 height 81
click at [1447, 315] on div "[DOMAIN_NAME] Select Business Account Catalogue_Products Auto Upload Test 7,589…" at bounding box center [746, 437] width 1493 height 573
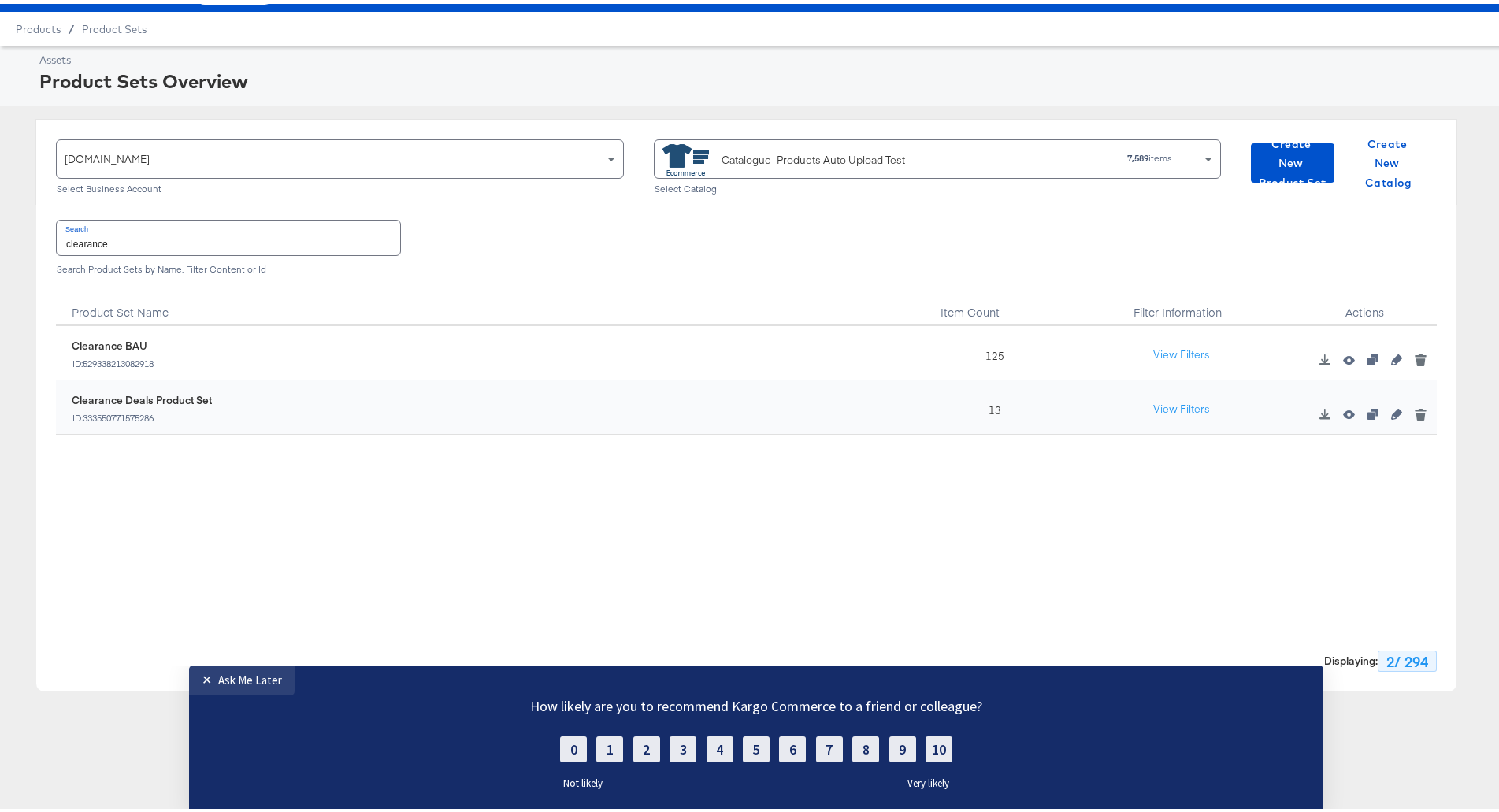
scroll to position [0, 0]
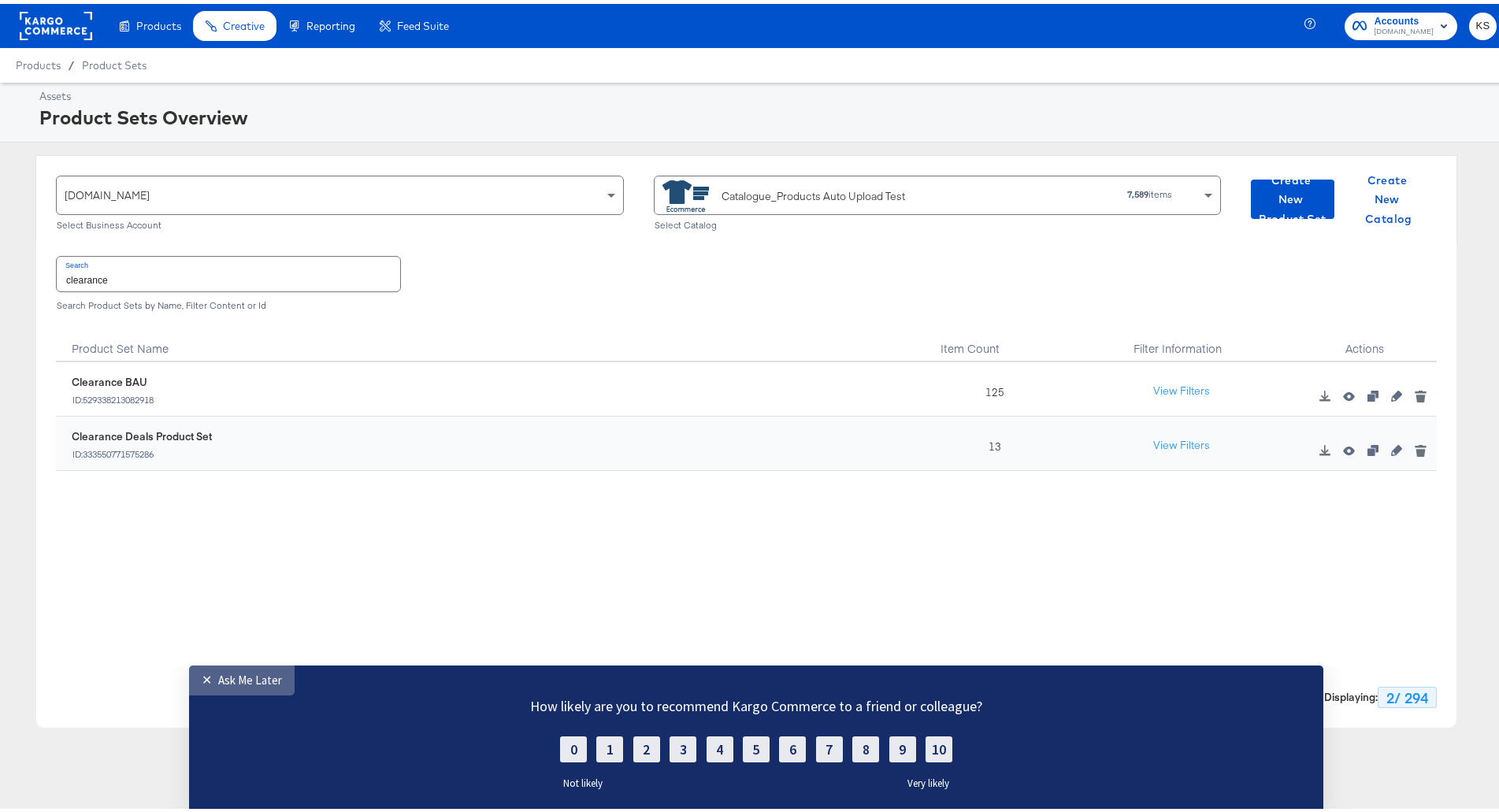
click at [267, 681] on div "Ask Me Later" at bounding box center [250, 679] width 64 height 15
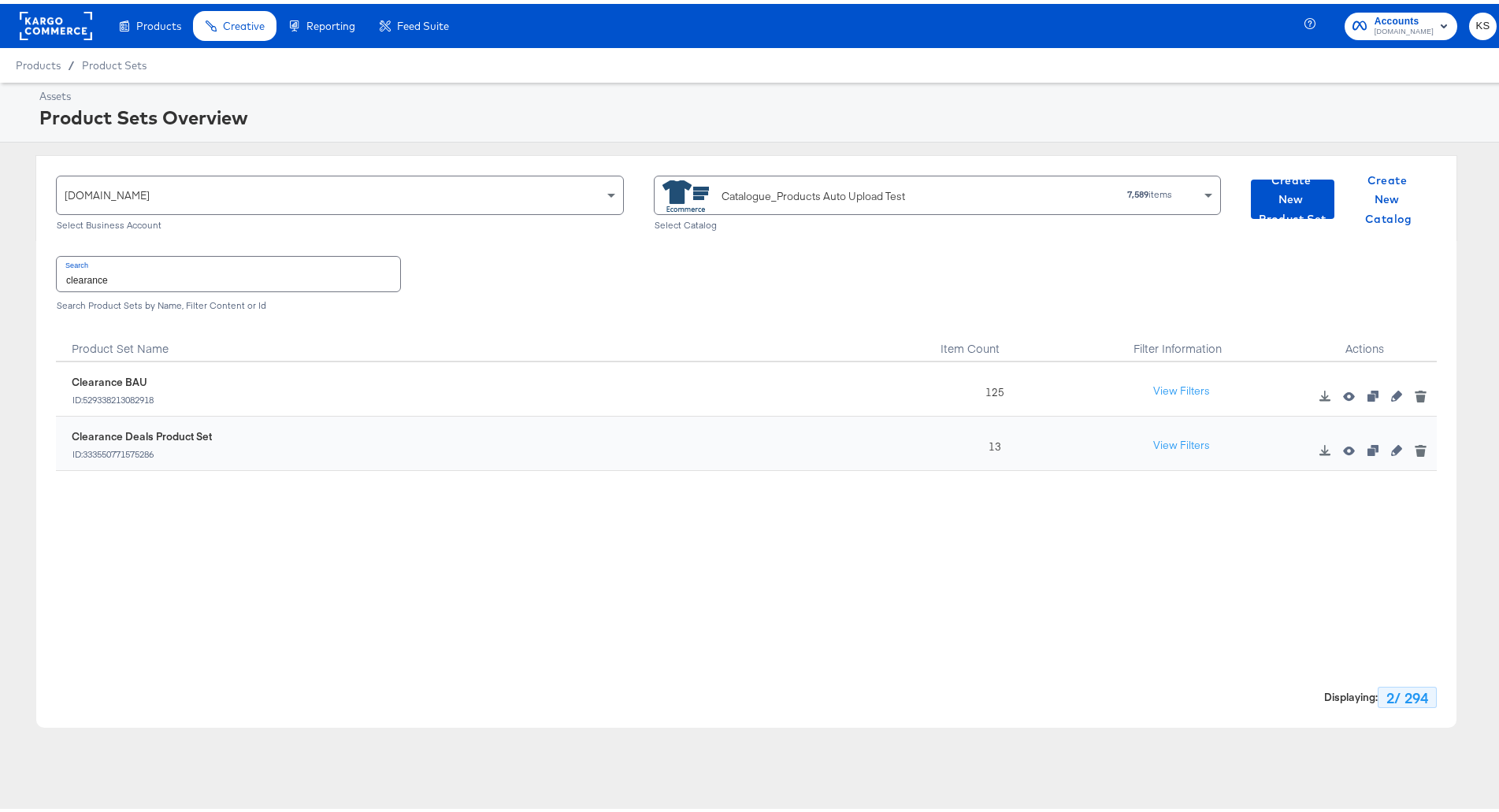
drag, startPoint x: 1386, startPoint y: 395, endPoint x: 1373, endPoint y: 501, distance: 106.8
click at [1373, 501] on div "529338213082918 Clearance BAU ID: 529338213082918 125 View Filters 333550771575…" at bounding box center [746, 515] width 1381 height 315
drag, startPoint x: 1388, startPoint y: 391, endPoint x: 1380, endPoint y: 394, distance: 8.5
click at [1391, 394] on icon "button" at bounding box center [1397, 392] width 11 height 11
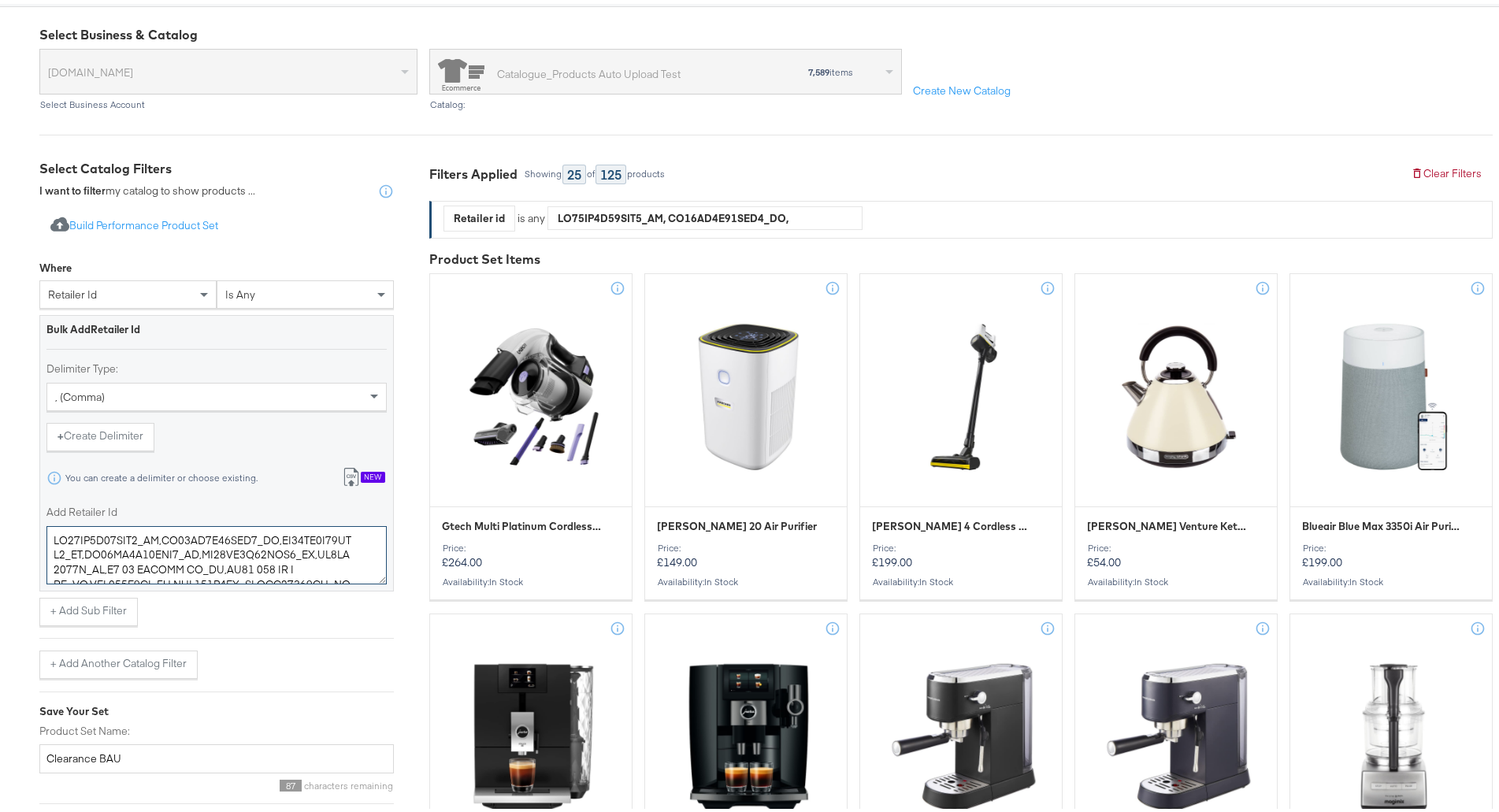
drag, startPoint x: 346, startPoint y: 571, endPoint x: -152, endPoint y: 463, distance: 509.6
click at [0, 463] on html "Products Products Product Catalogs Enhance Your Product Catalog, Map Them to Pu…" at bounding box center [756, 249] width 1512 height 812
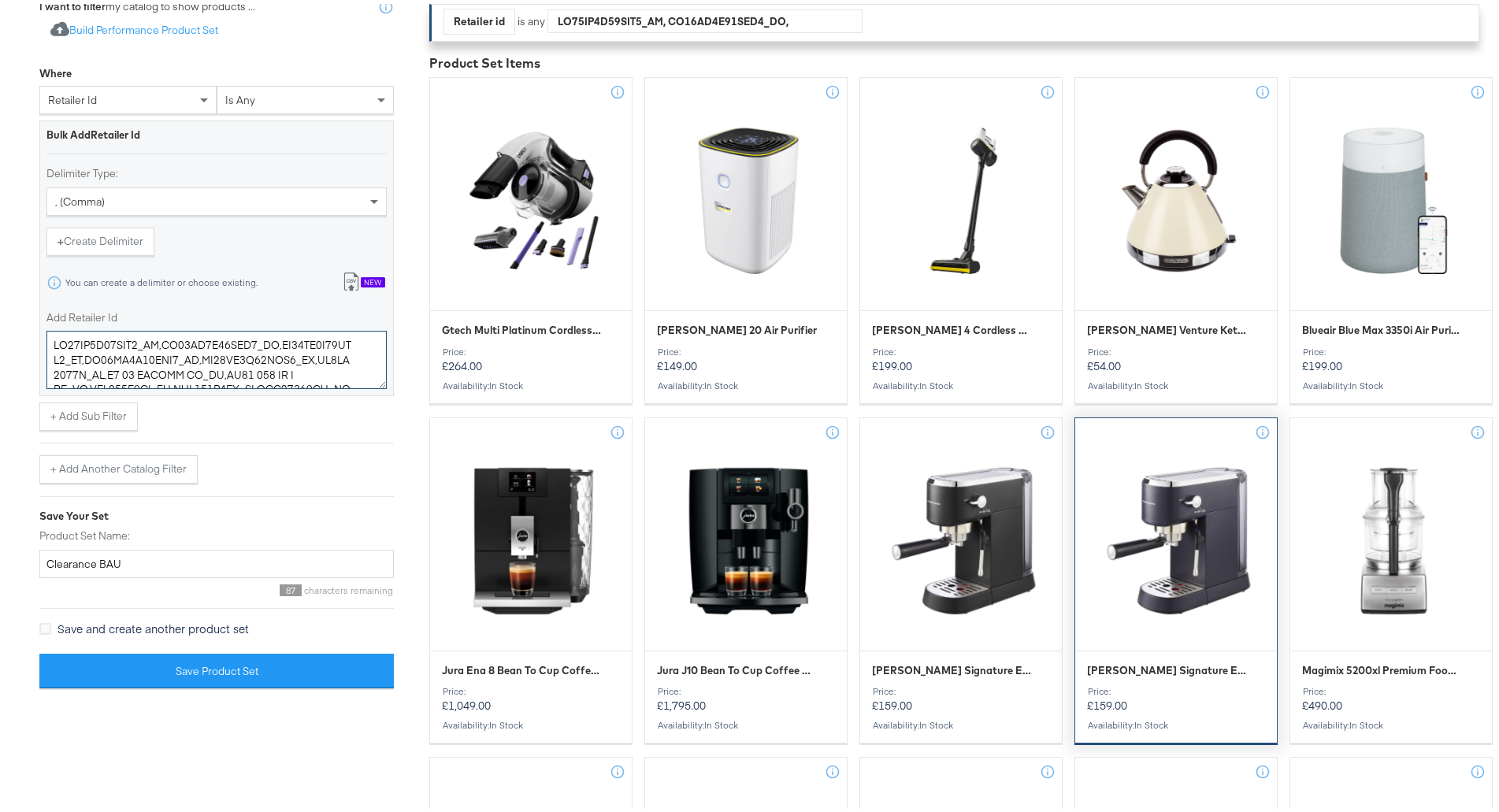
scroll to position [552, 0]
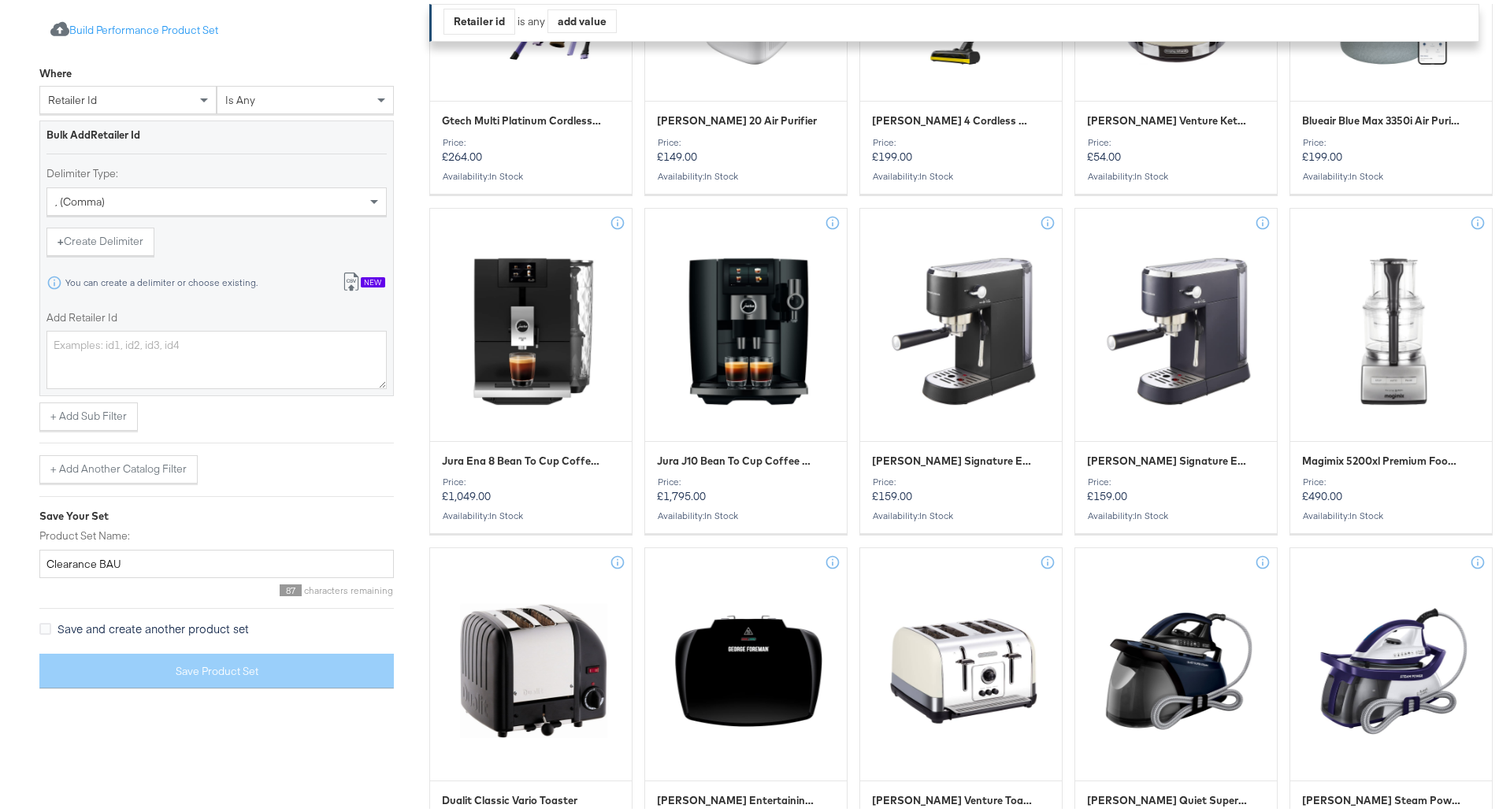
click at [373, 278] on div "New" at bounding box center [373, 279] width 25 height 11
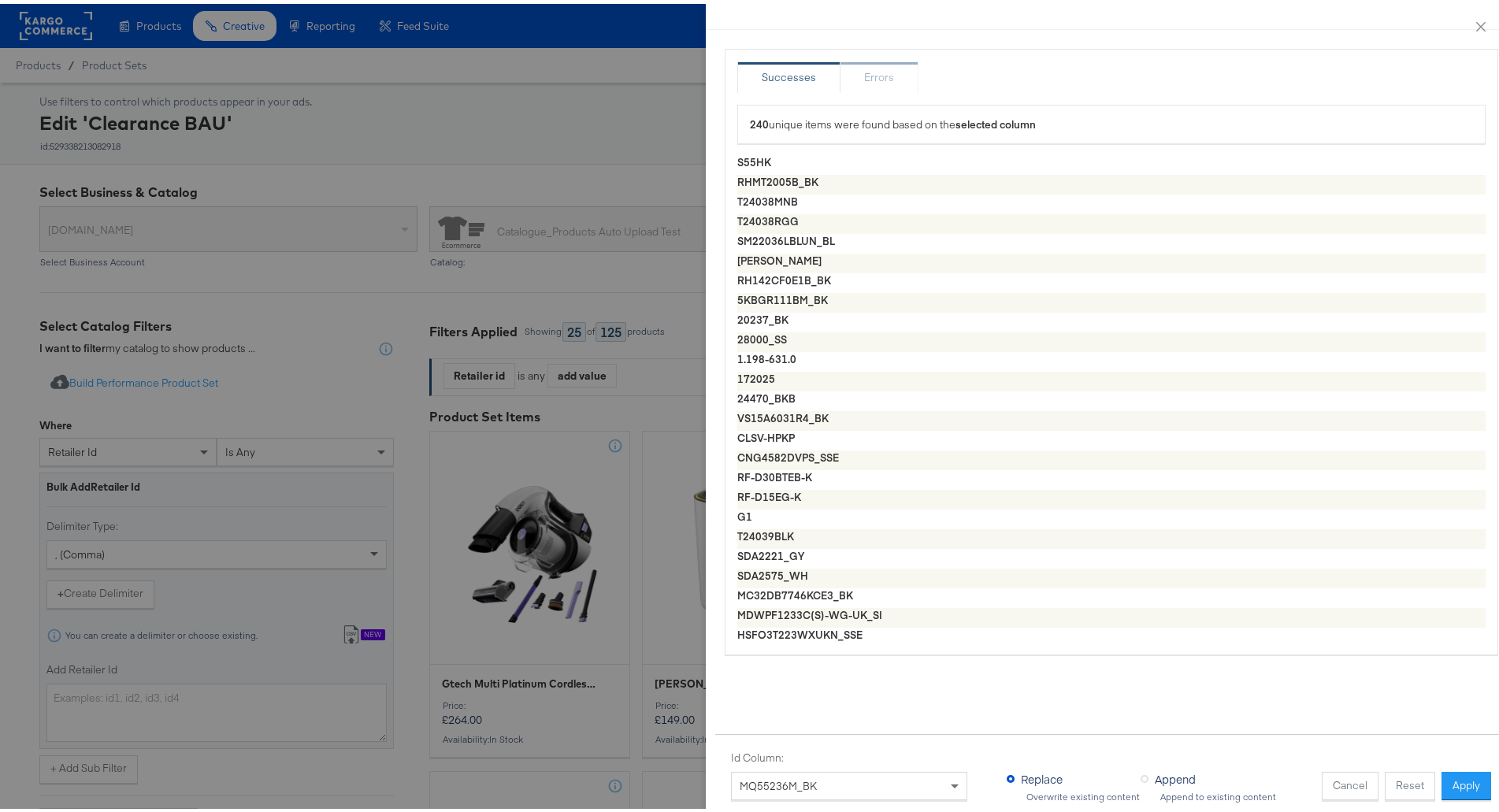
scroll to position [867, 0]
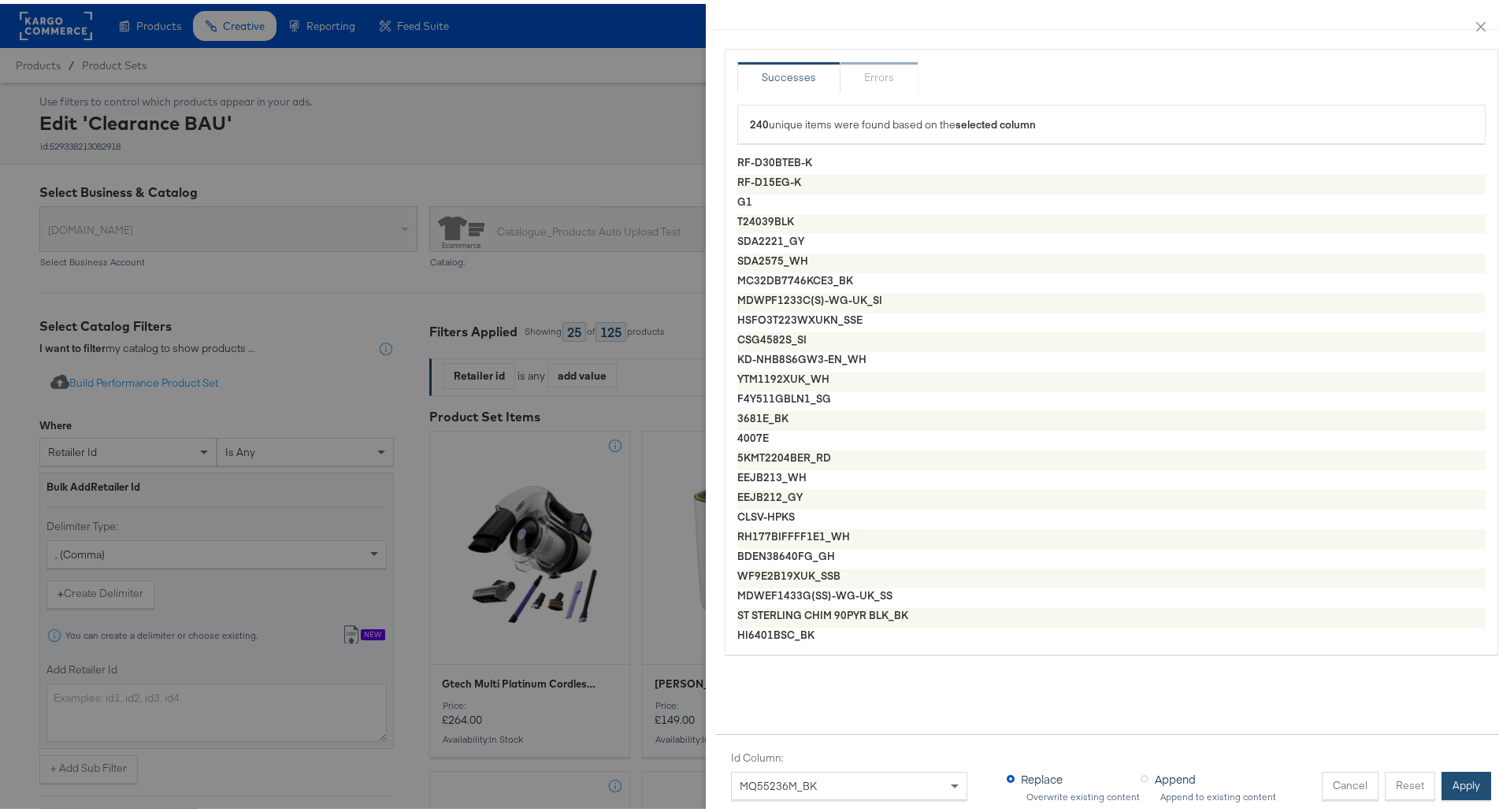
click at [1452, 768] on button "Apply" at bounding box center [1466, 782] width 49 height 28
type textarea "KBI3001.M_SI,84142_COP,23440_BK,GF12012,XL100840_BK,110086,100132_CR,302000_PU,…"
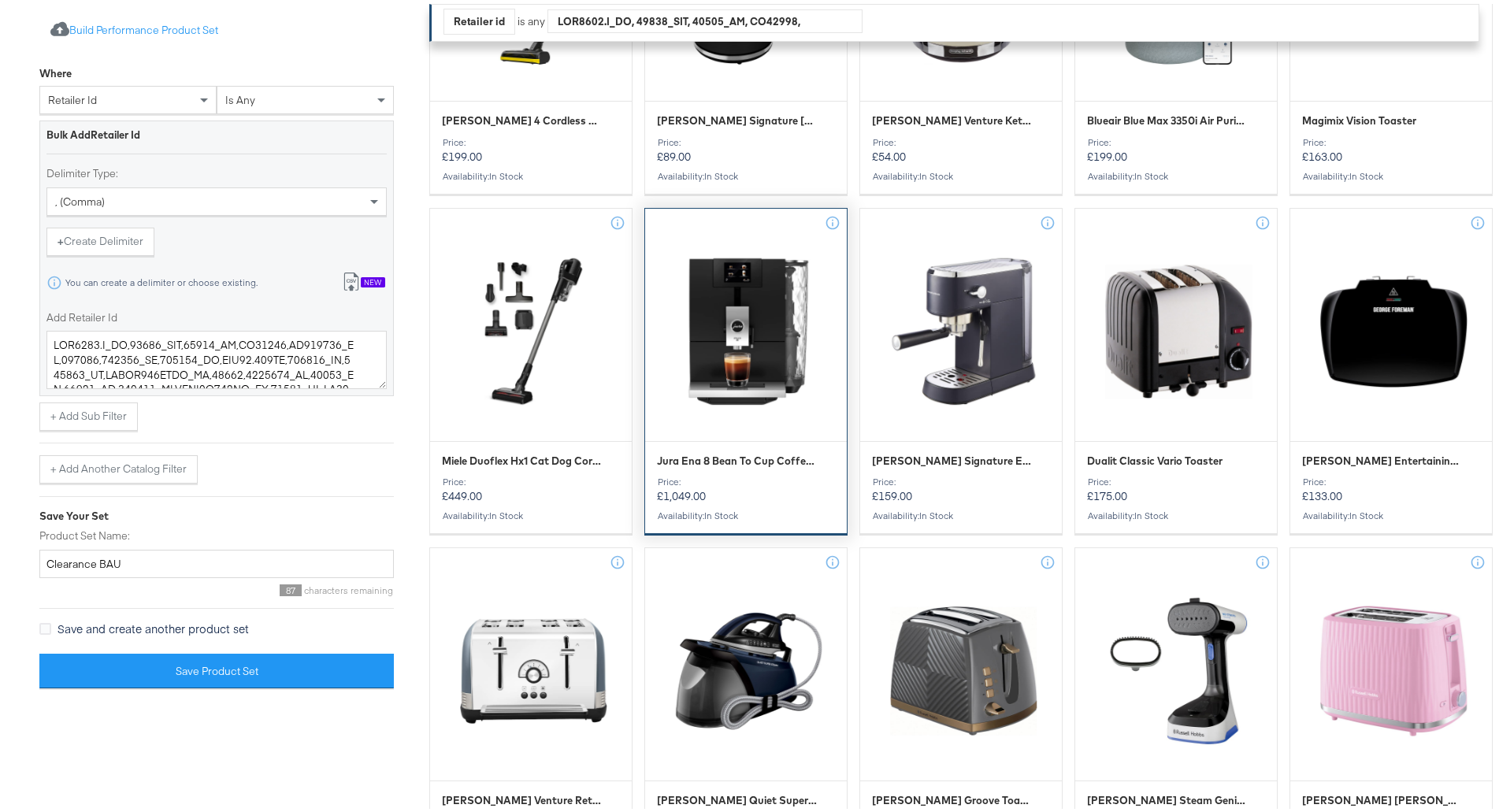
scroll to position [1024, 0]
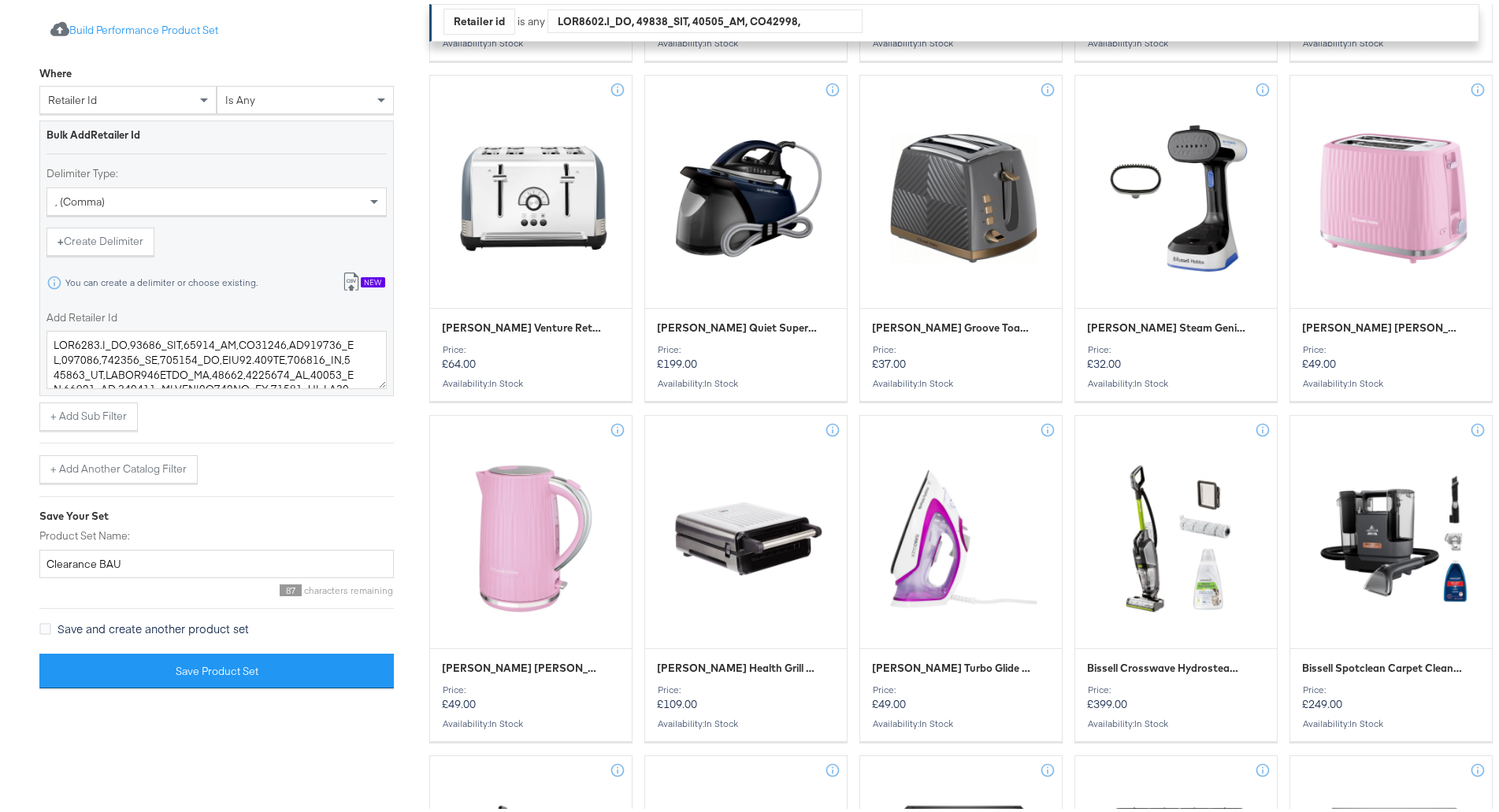
drag, startPoint x: 270, startPoint y: 668, endPoint x: 282, endPoint y: 741, distance: 74.0
click at [282, 741] on div "Select Catalog Filters I want to filter my catalog to show products ... Import …" at bounding box center [229, 229] width 378 height 1878
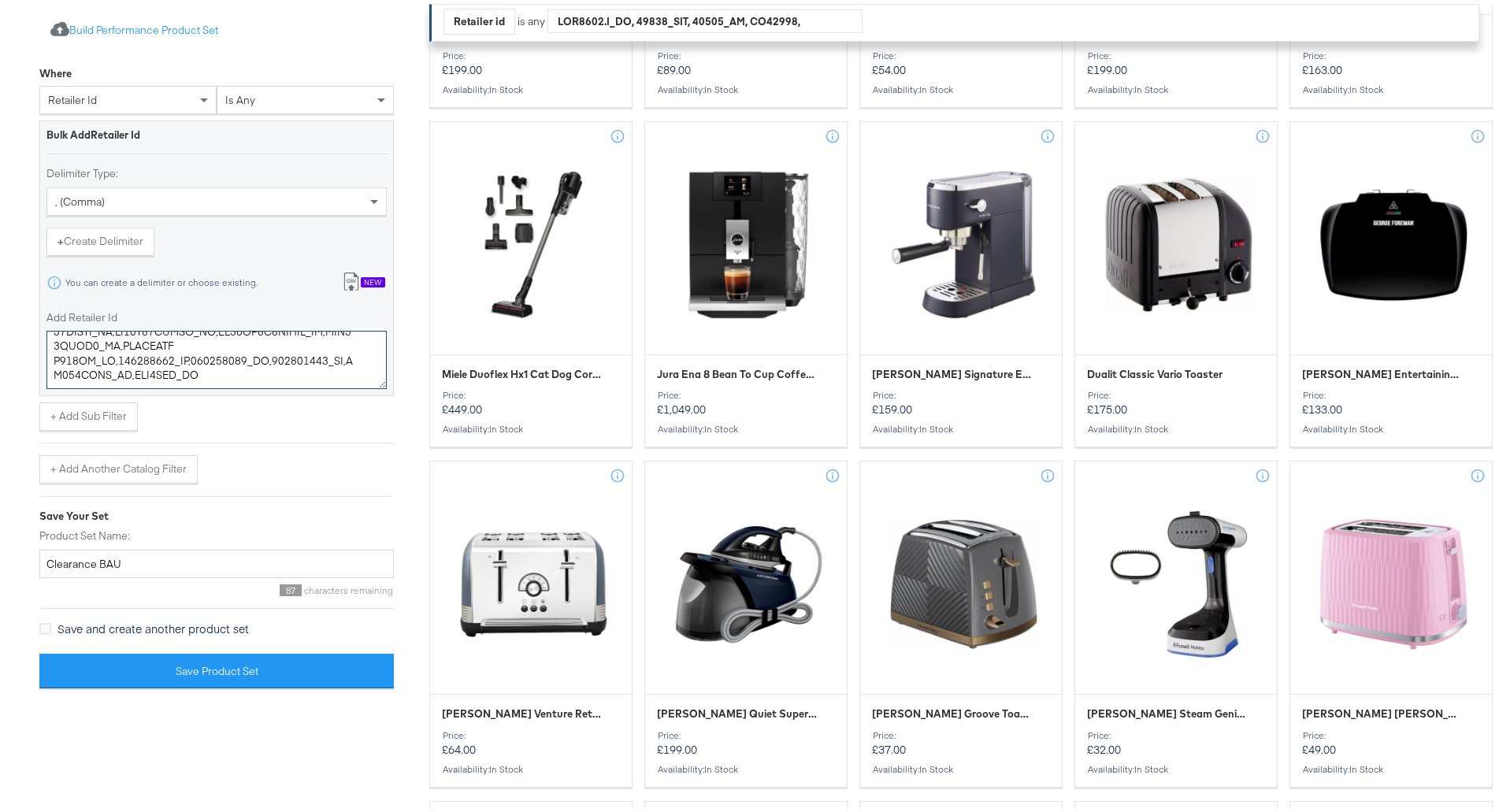
scroll to position [0, 0]
drag, startPoint x: 303, startPoint y: 379, endPoint x: -598, endPoint y: -48, distance: 997.1
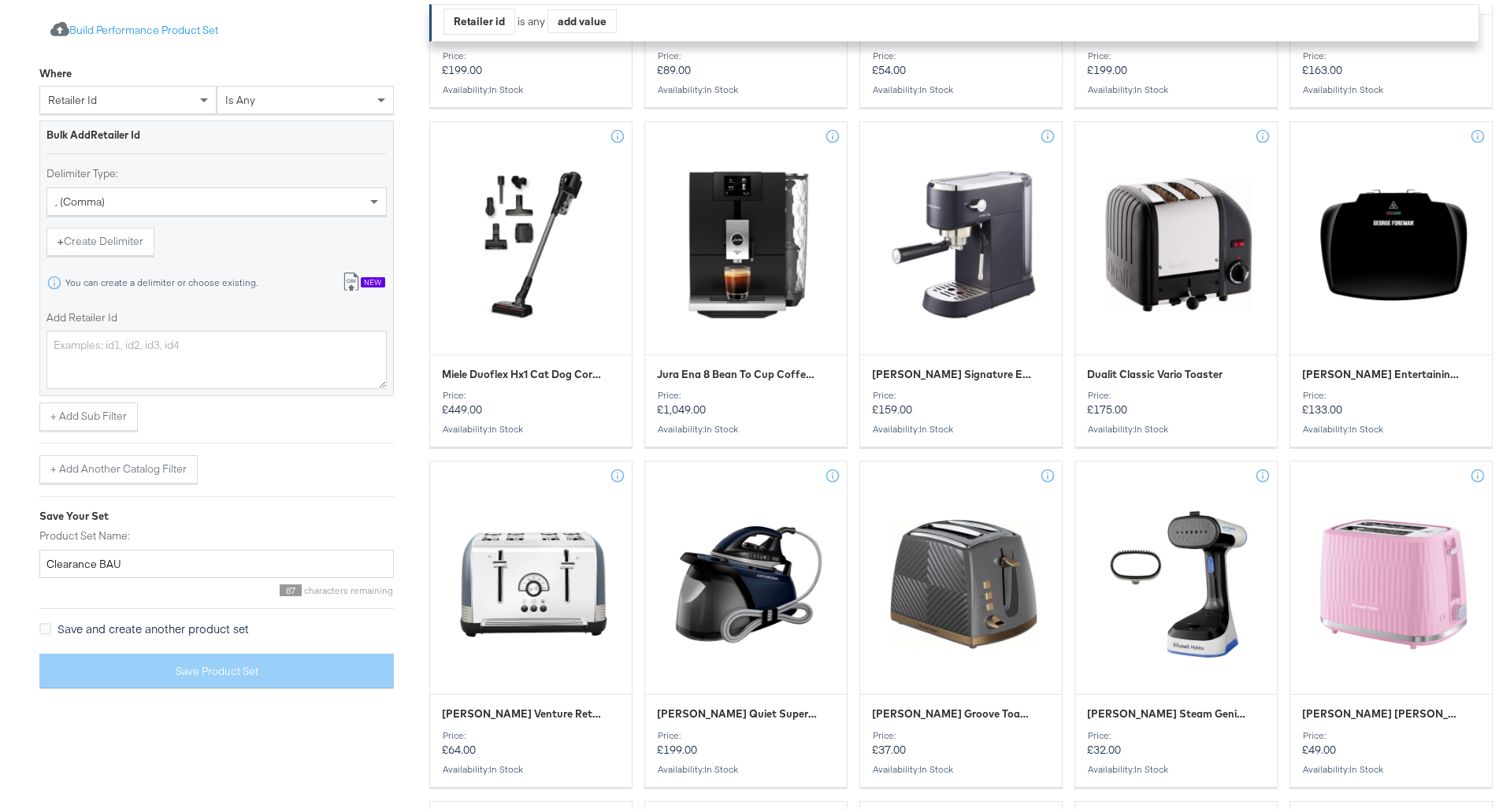
click at [371, 277] on div "New" at bounding box center [373, 279] width 25 height 11
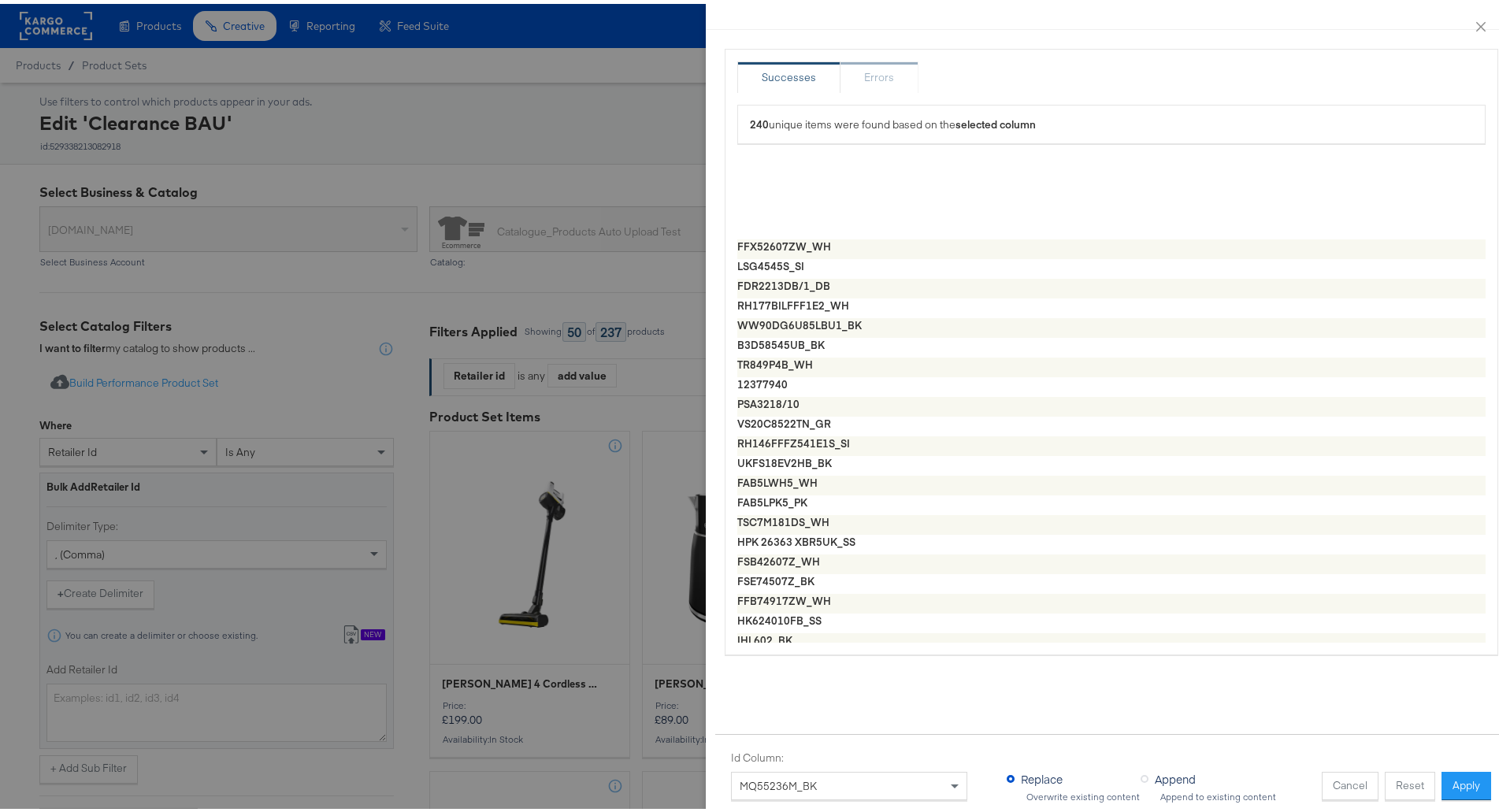
scroll to position [1811, 0]
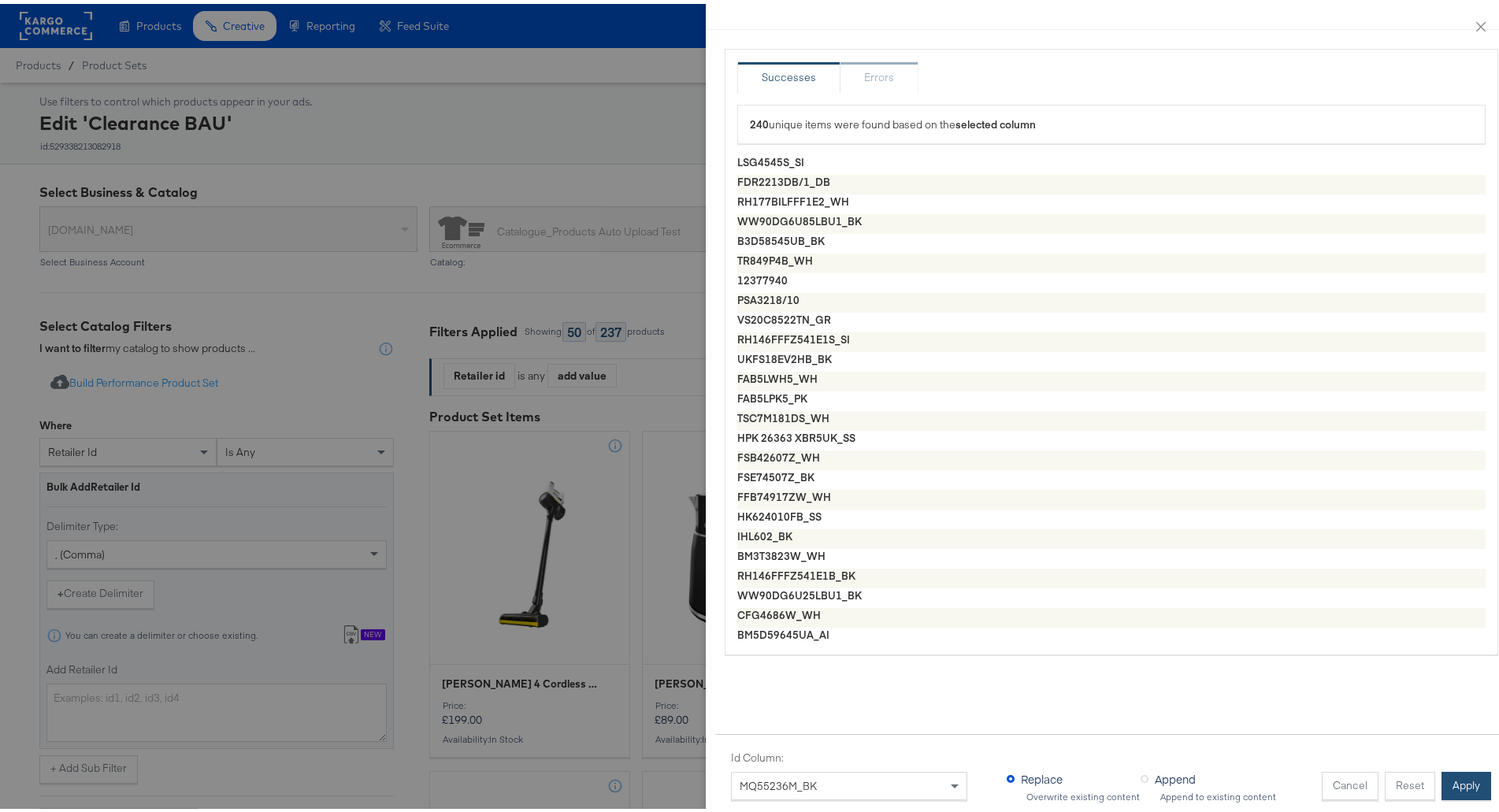
click at [1445, 768] on button "Apply" at bounding box center [1466, 782] width 49 height 28
type textarea "KBI3001.M_SI,84142_COP,23440_BK,GF12012,XL100840_BK,110086,100132_CR,302000_PU,…"
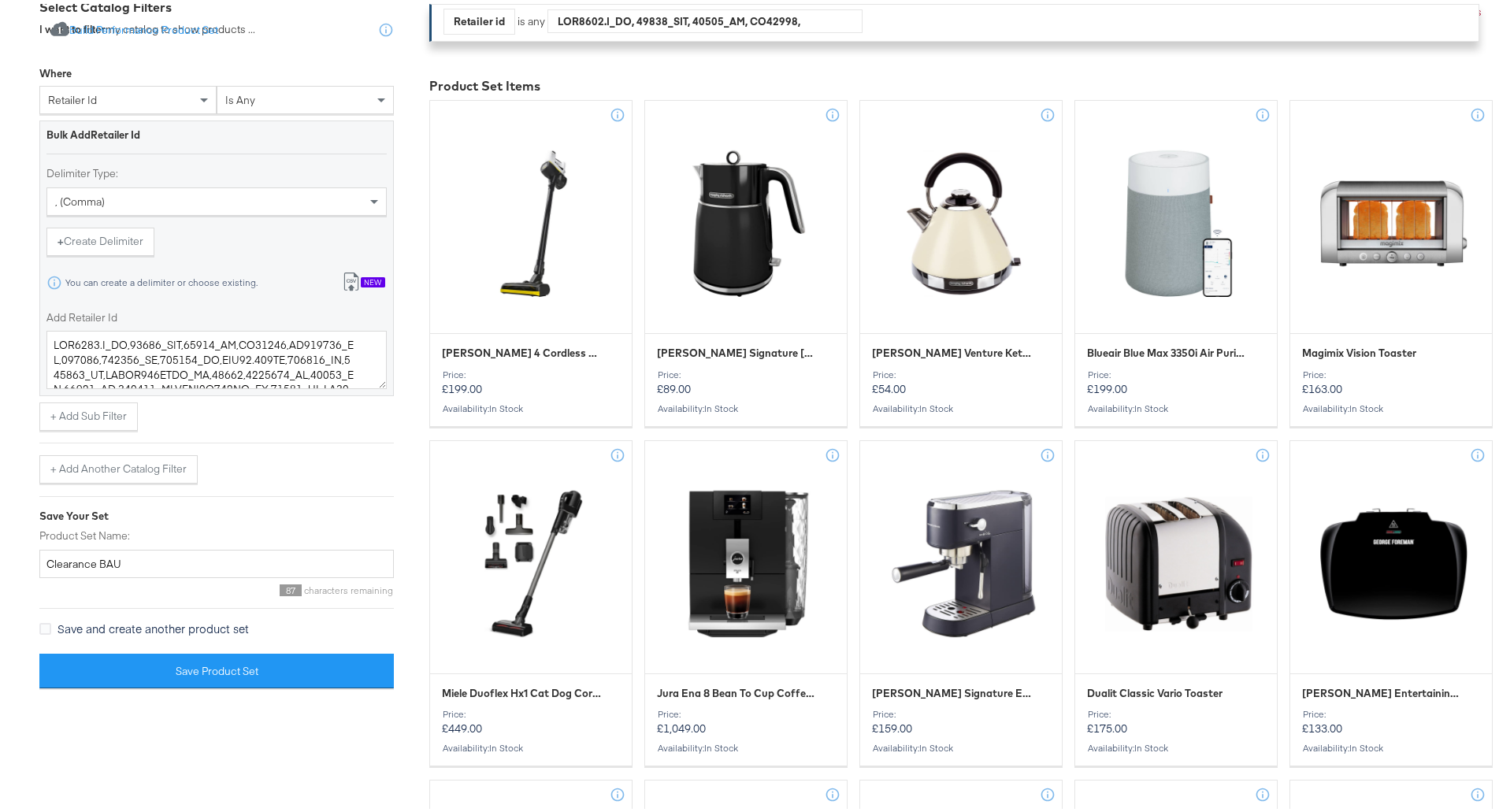
scroll to position [390, 0]
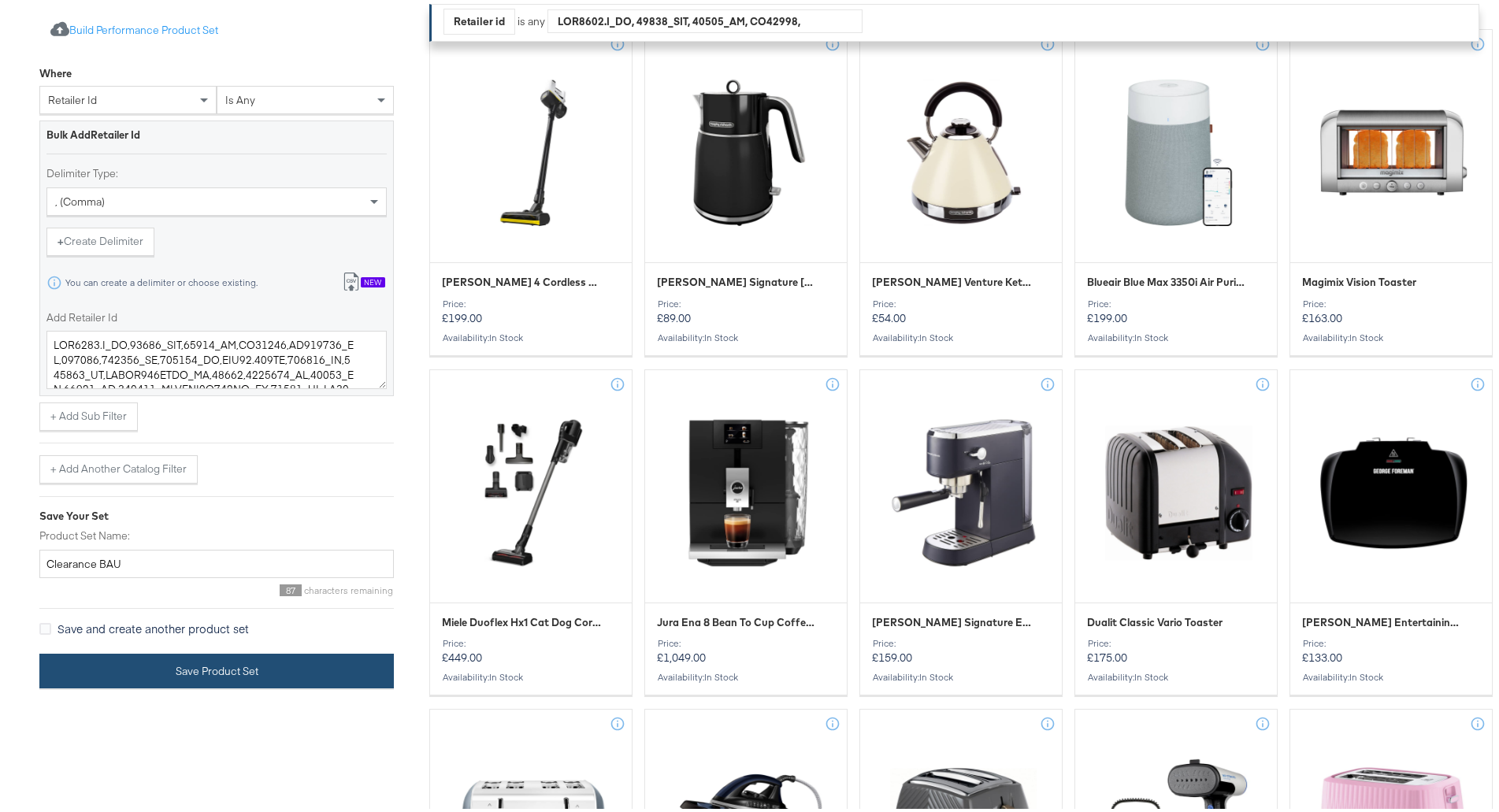
click at [301, 675] on button "Save Product Set" at bounding box center [217, 667] width 355 height 35
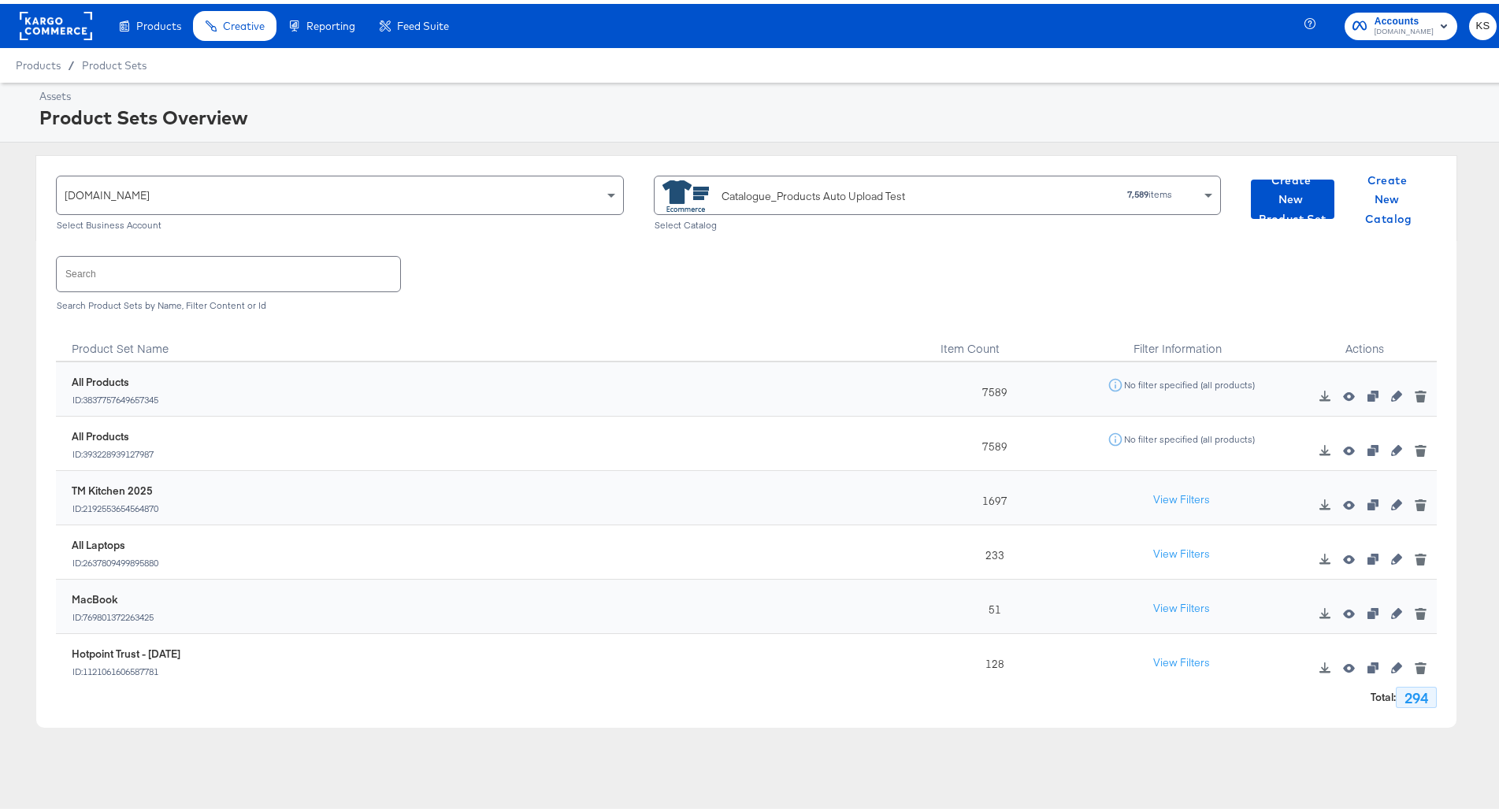
drag, startPoint x: 154, startPoint y: 278, endPoint x: 157, endPoint y: 287, distance: 9.5
click at [157, 286] on input "text" at bounding box center [228, 269] width 343 height 34
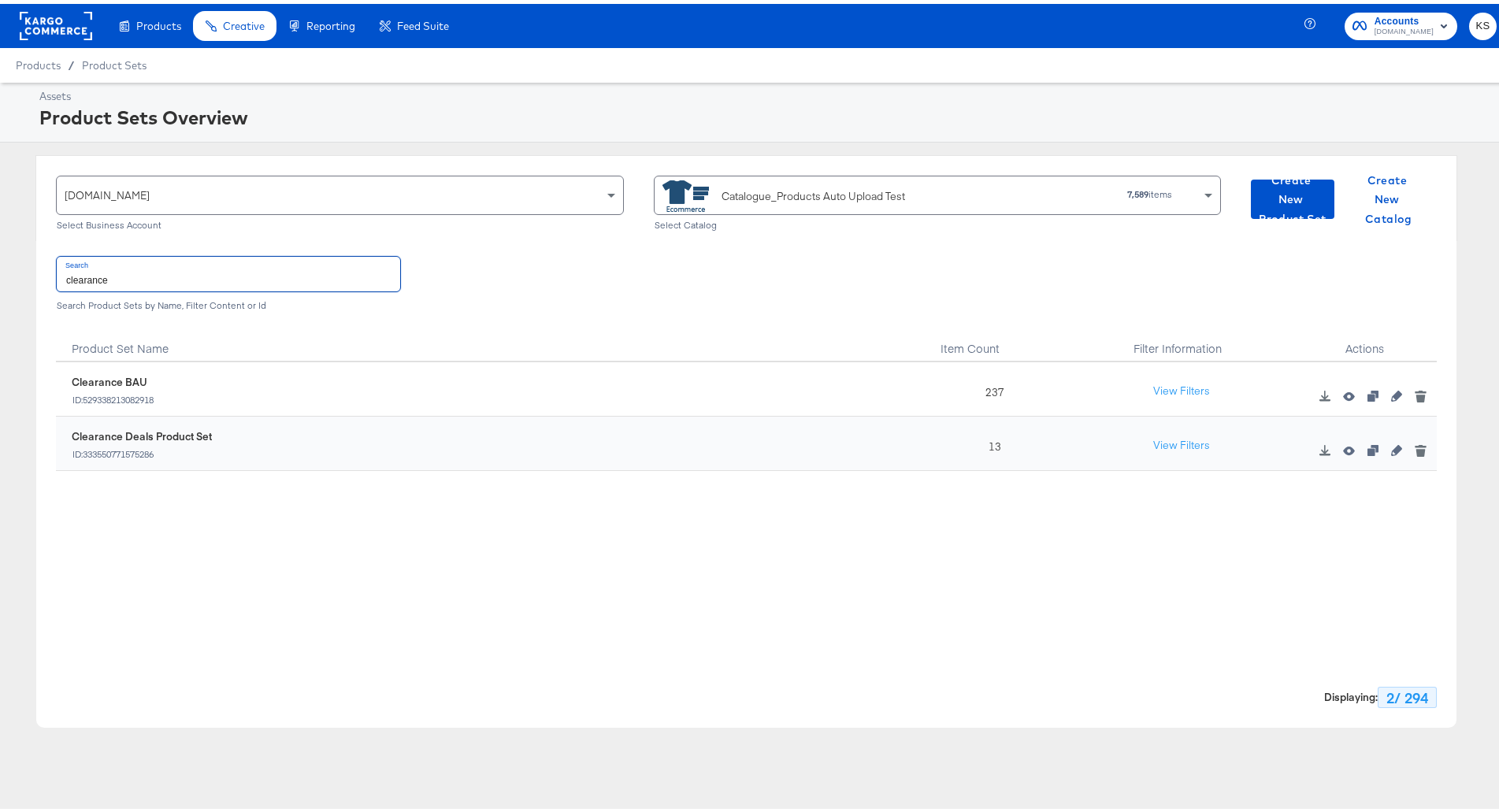
type input "clearance"
